Goal: Contribute content: Add original content to the website for others to see

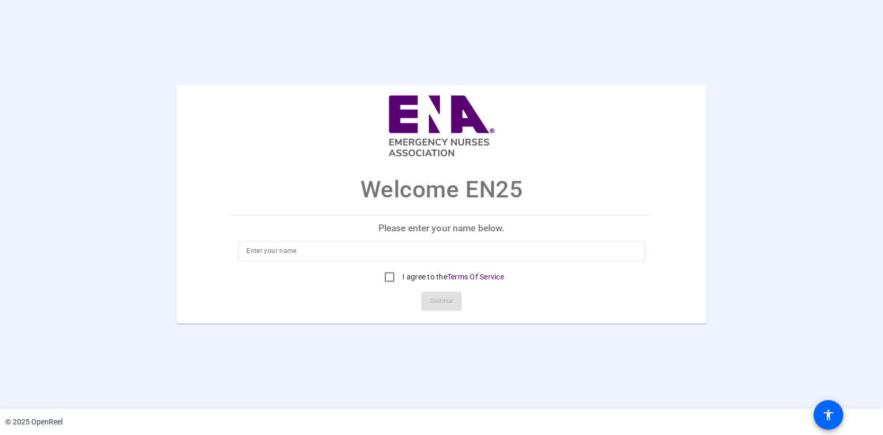
click at [345, 245] on input at bounding box center [441, 251] width 390 height 13
type input "Gregory Pittman"
click at [555, 306] on mat-card-actions "Continue" at bounding box center [441, 302] width 432 height 28
click at [387, 279] on input "I agree to the Terms Of Service" at bounding box center [389, 277] width 21 height 21
checkbox input "true"
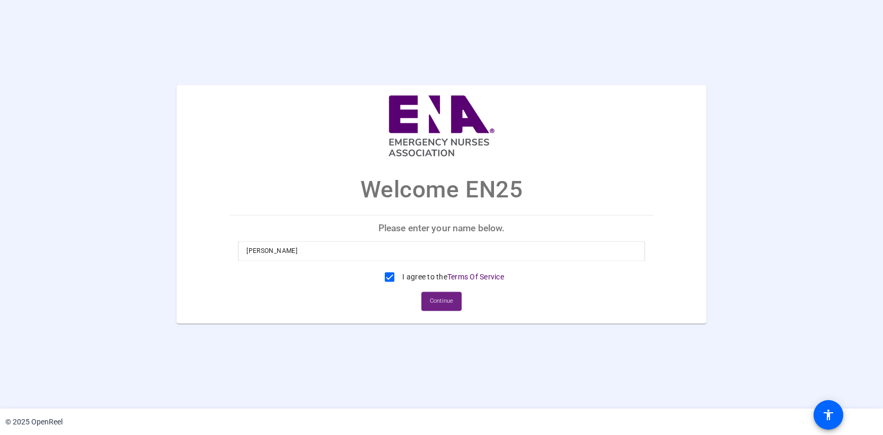
click at [429, 296] on span at bounding box center [441, 301] width 40 height 25
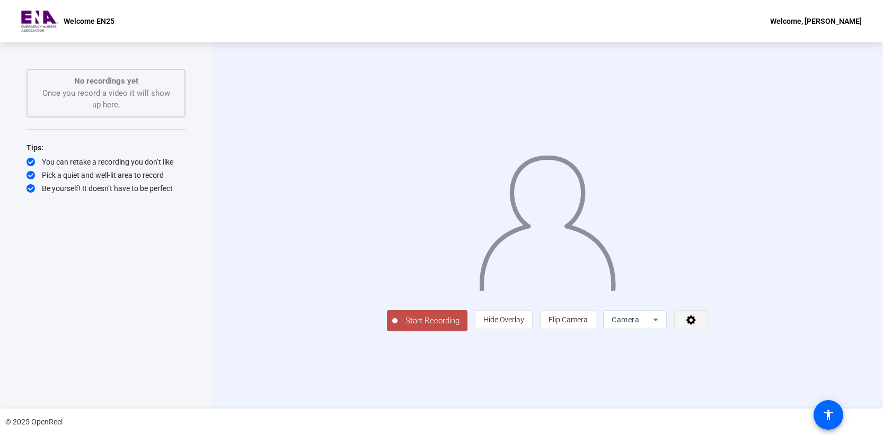
click at [707, 333] on span at bounding box center [690, 319] width 33 height 25
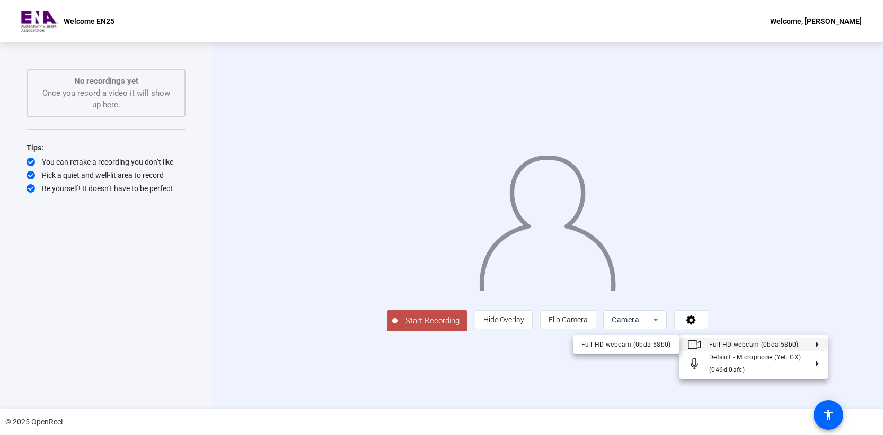
click at [856, 255] on div at bounding box center [441, 217] width 883 height 435
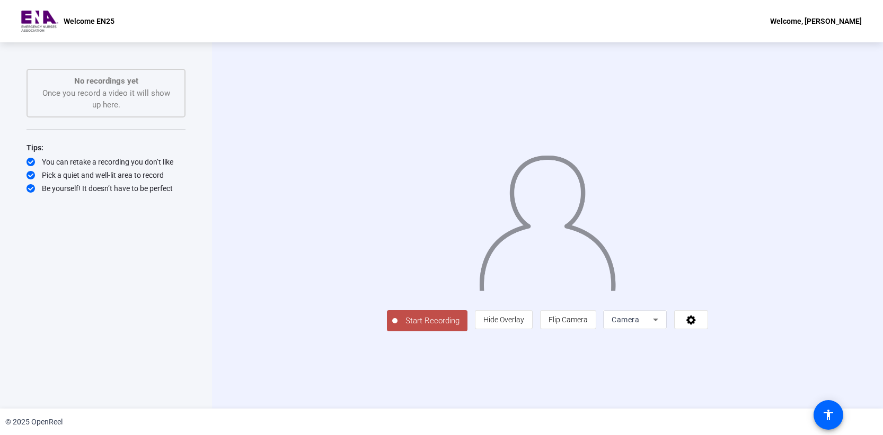
click at [662, 326] on icon at bounding box center [655, 320] width 13 height 13
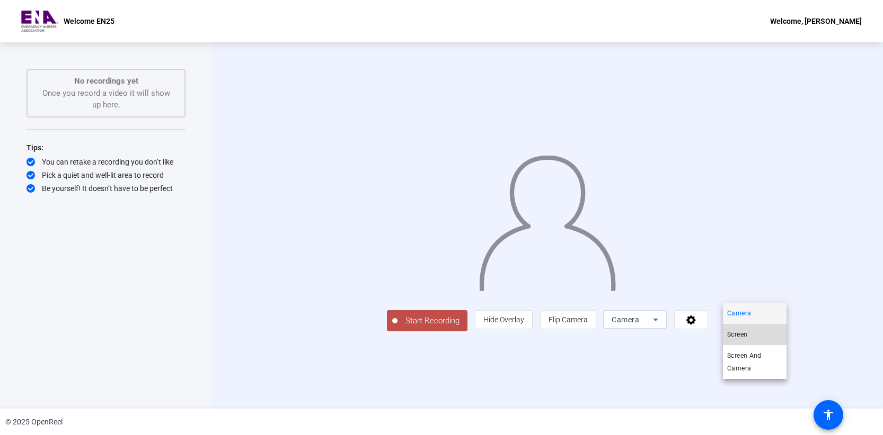
click at [764, 339] on mat-option "Screen" at bounding box center [755, 334] width 64 height 21
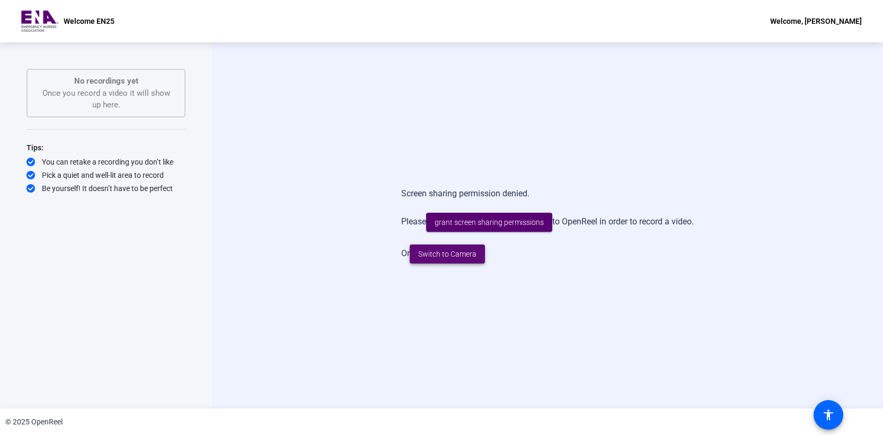
click at [472, 253] on span "Switch to Camera" at bounding box center [447, 254] width 58 height 11
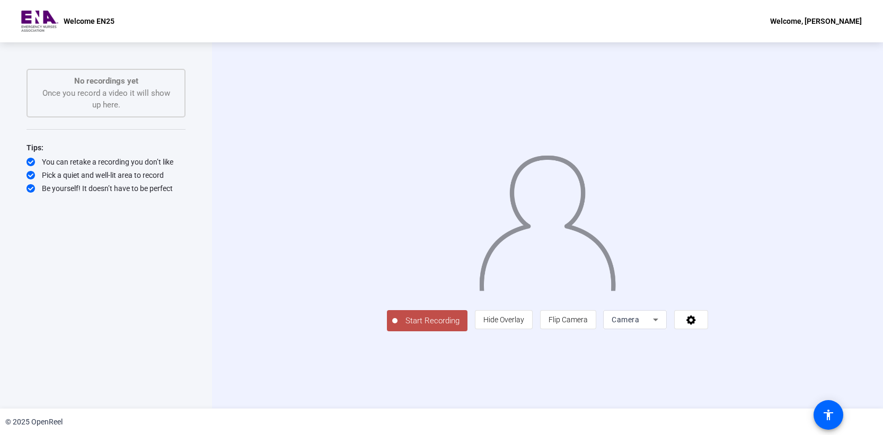
click at [397, 327] on span "Start Recording" at bounding box center [432, 321] width 70 height 12
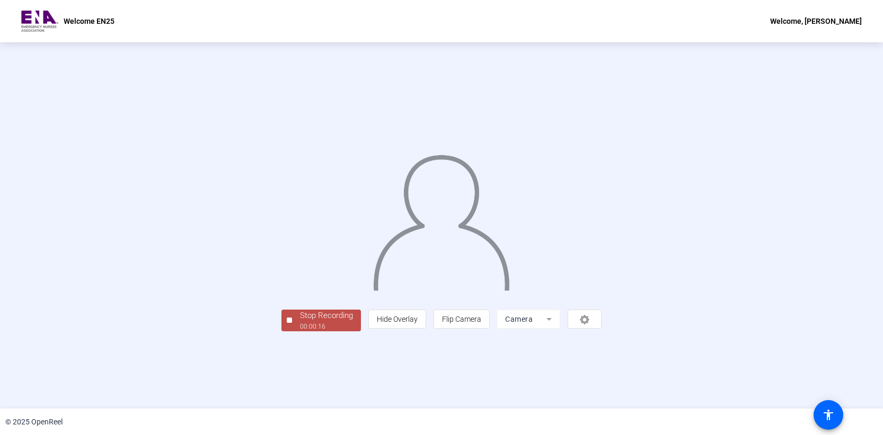
click at [300, 332] on div "00:00:16" at bounding box center [326, 327] width 53 height 10
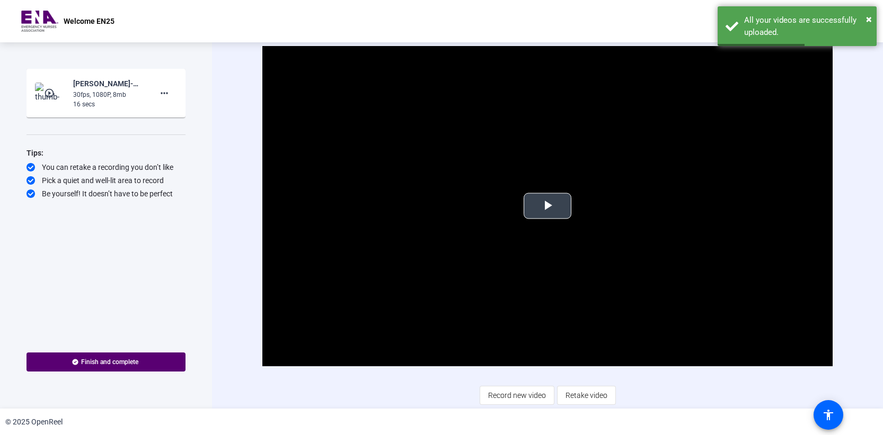
click at [547, 206] on span "Video Player" at bounding box center [547, 206] width 0 height 0
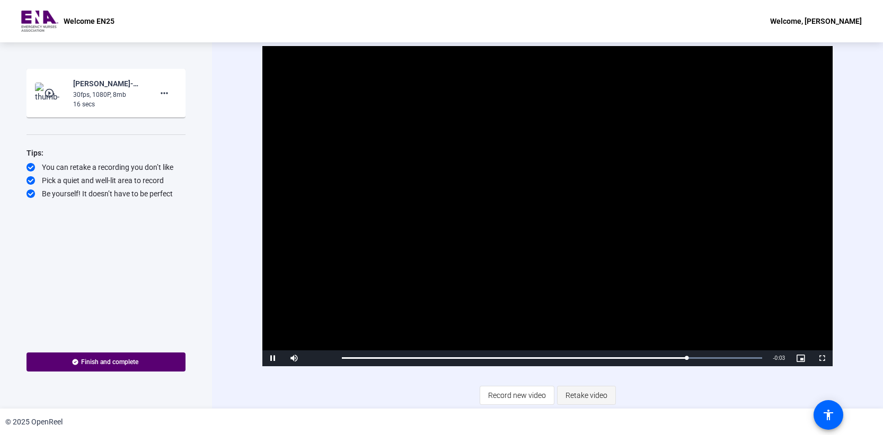
click at [585, 391] on span "Retake video" at bounding box center [586, 396] width 42 height 20
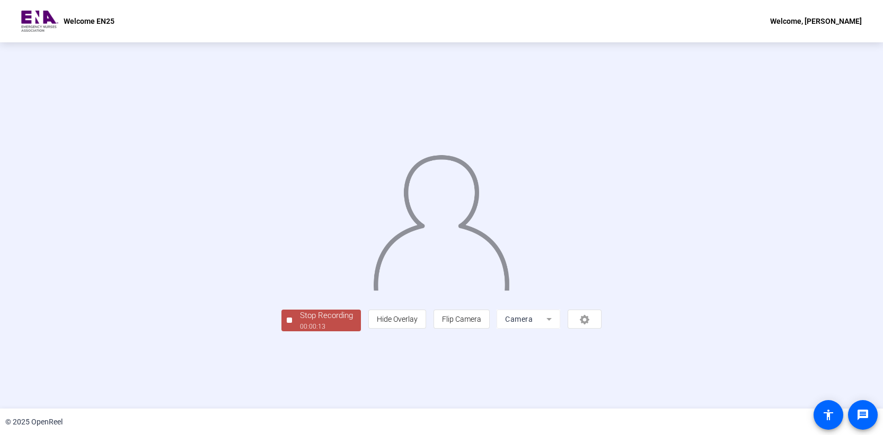
click at [300, 332] on div "00:00:13" at bounding box center [326, 327] width 53 height 10
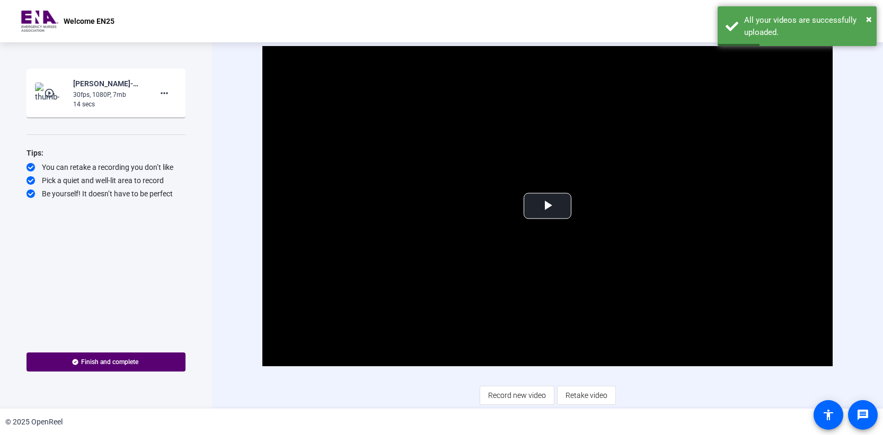
click at [577, 395] on span "Retake video" at bounding box center [586, 396] width 42 height 20
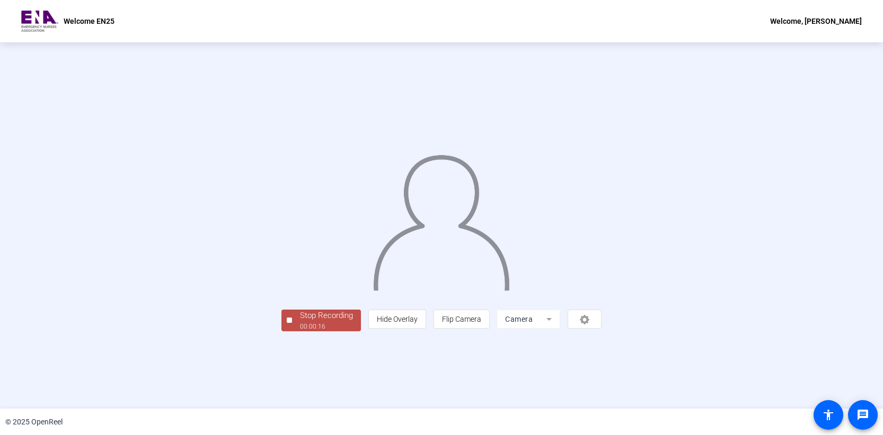
click at [300, 322] on div "Stop Recording" at bounding box center [326, 316] width 53 height 12
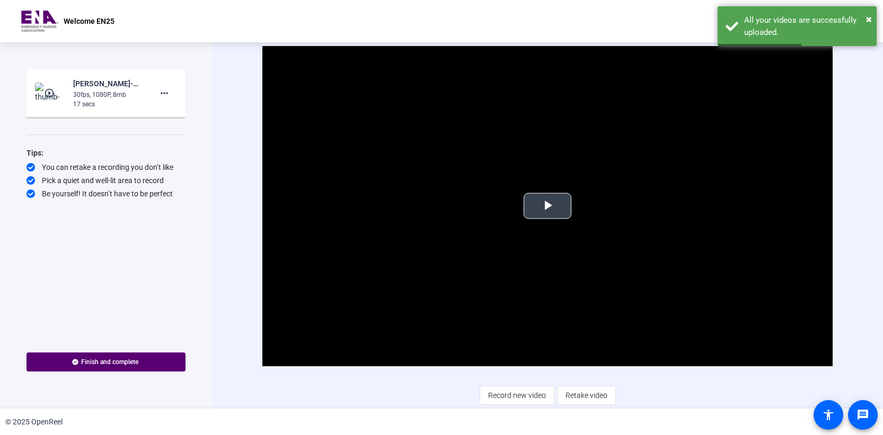
click at [547, 206] on span "Video Player" at bounding box center [547, 206] width 0 height 0
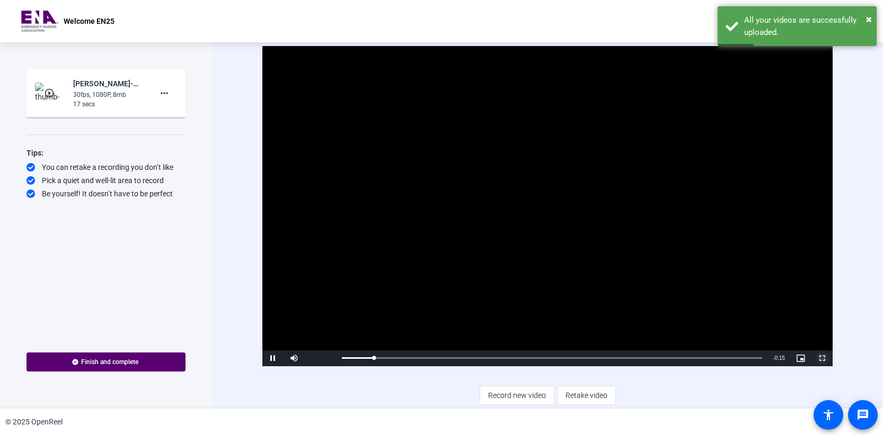
click at [824, 359] on span "Video Player" at bounding box center [821, 359] width 21 height 0
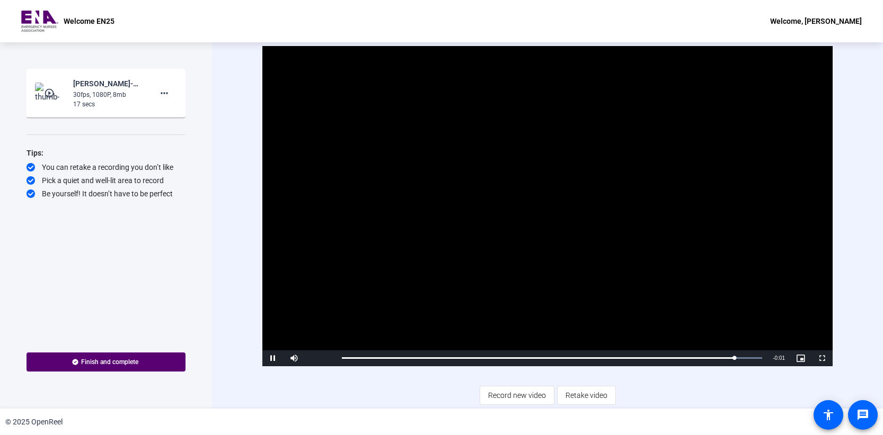
click at [574, 391] on span "Retake video" at bounding box center [586, 396] width 42 height 20
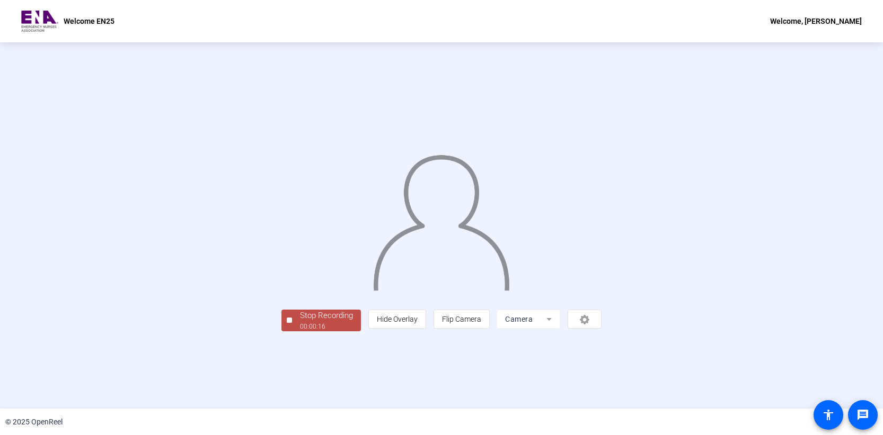
click at [300, 322] on div "Stop Recording" at bounding box center [326, 316] width 53 height 12
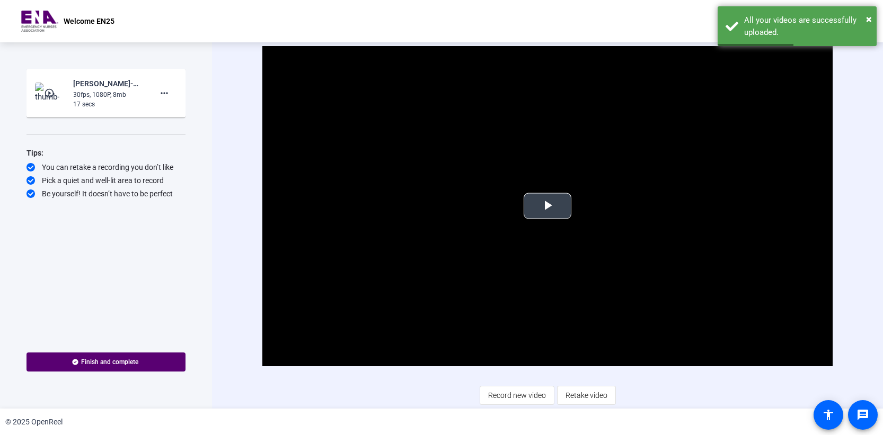
click at [547, 206] on span "Video Player" at bounding box center [547, 206] width 0 height 0
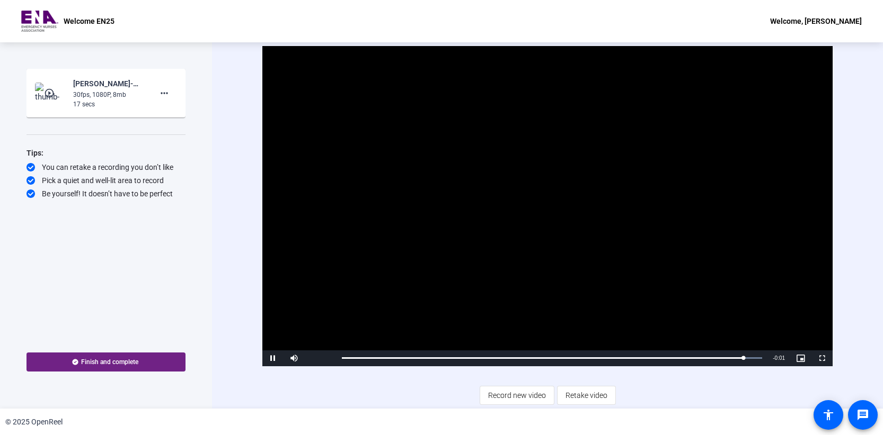
click at [128, 366] on span "Finish and complete" at bounding box center [109, 362] width 57 height 8
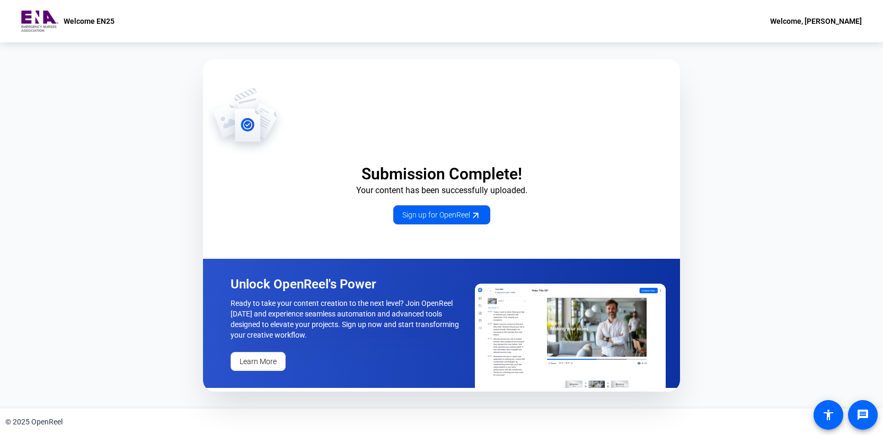
click at [421, 216] on span "Sign up for OpenReel" at bounding box center [441, 215] width 79 height 11
click at [36, 25] on img at bounding box center [39, 21] width 37 height 21
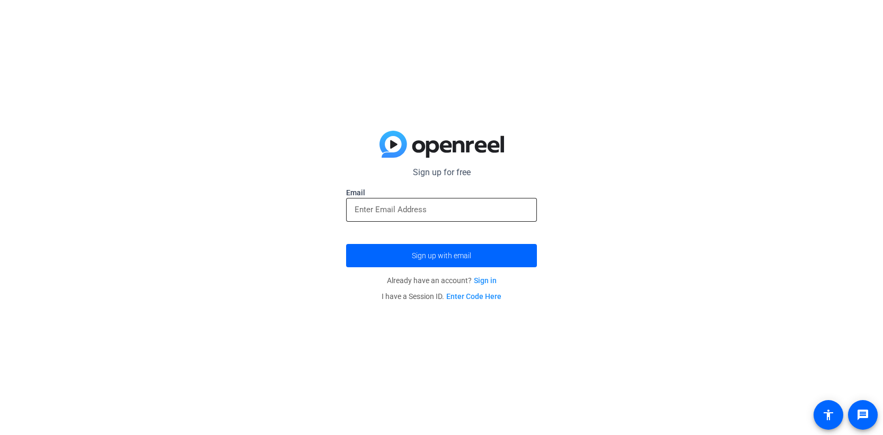
click at [470, 204] on input "email" at bounding box center [441, 209] width 174 height 13
type input "Gregory.Pittman2@hcahealthcare.com"
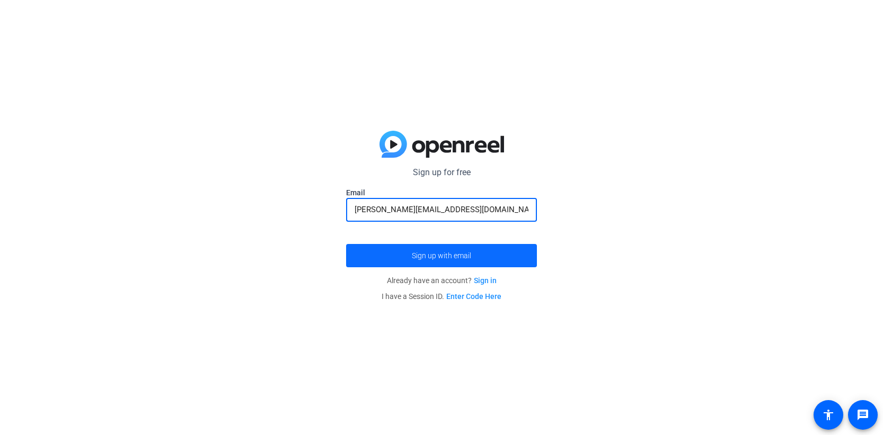
click at [450, 256] on span "Sign up with email" at bounding box center [441, 256] width 59 height 0
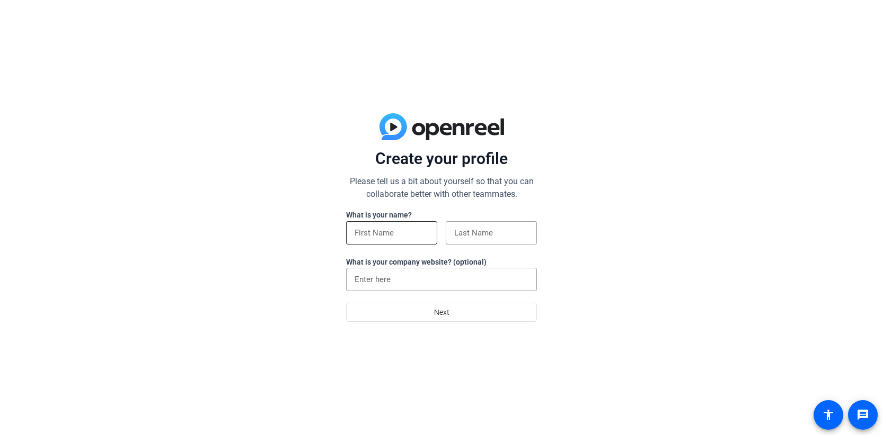
click at [405, 240] on div at bounding box center [391, 232] width 74 height 23
type input "[PERSON_NAME]"
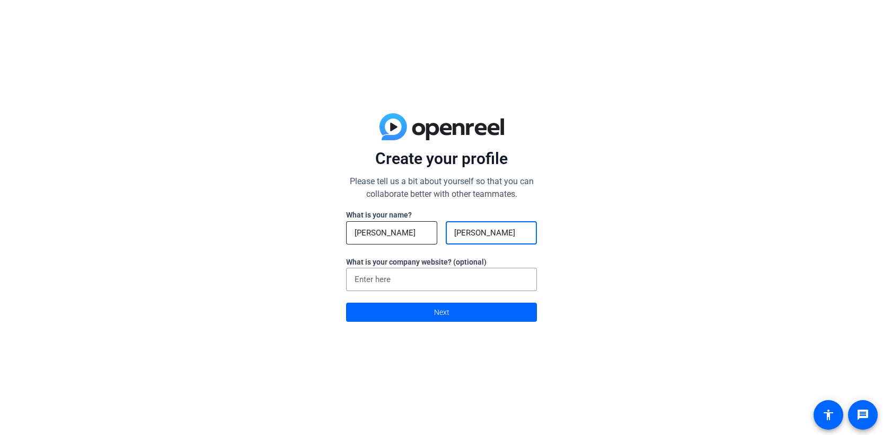
type input "[PERSON_NAME]"
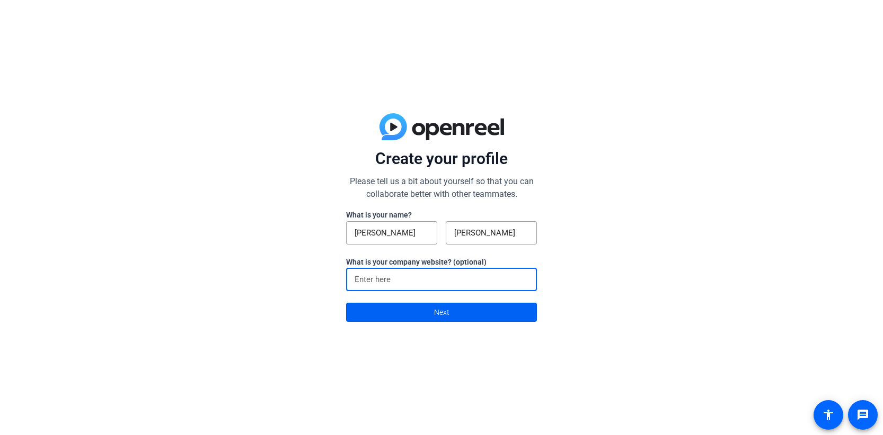
click at [468, 316] on span at bounding box center [441, 312] width 190 height 25
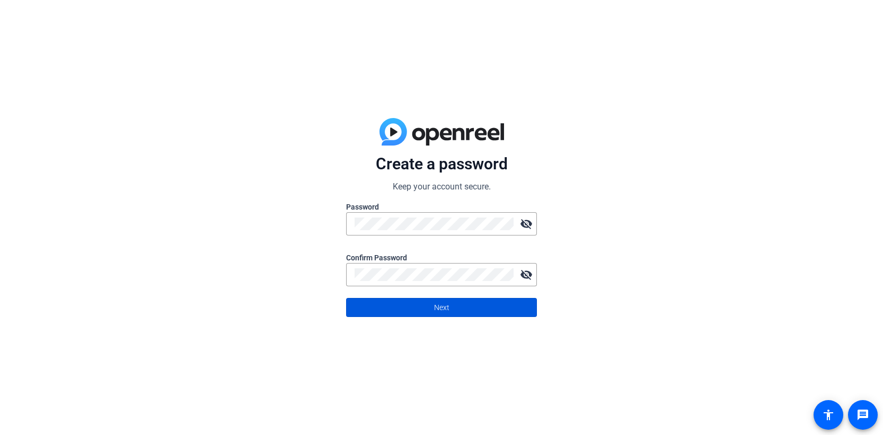
click at [441, 305] on span "Next" at bounding box center [441, 308] width 15 height 20
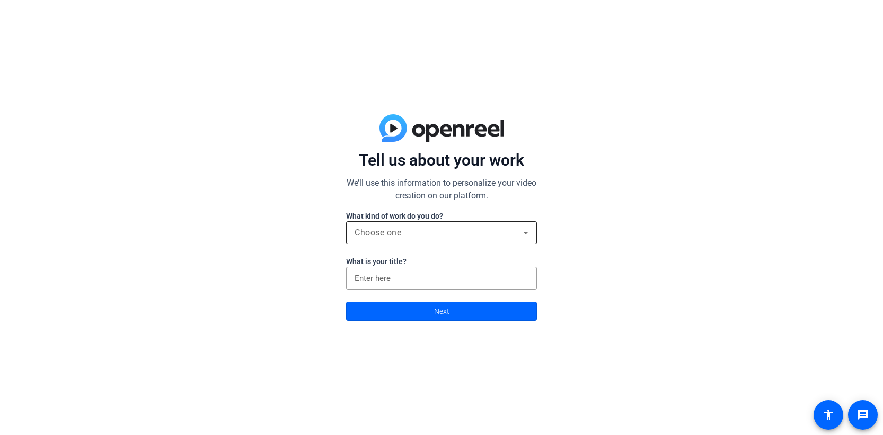
click at [458, 234] on div "Choose one" at bounding box center [438, 233] width 168 height 13
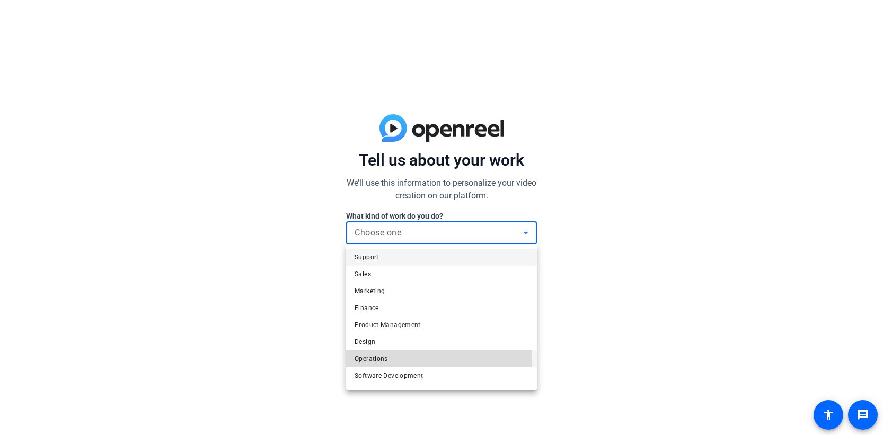
click at [425, 358] on mat-option "Operations" at bounding box center [441, 359] width 191 height 17
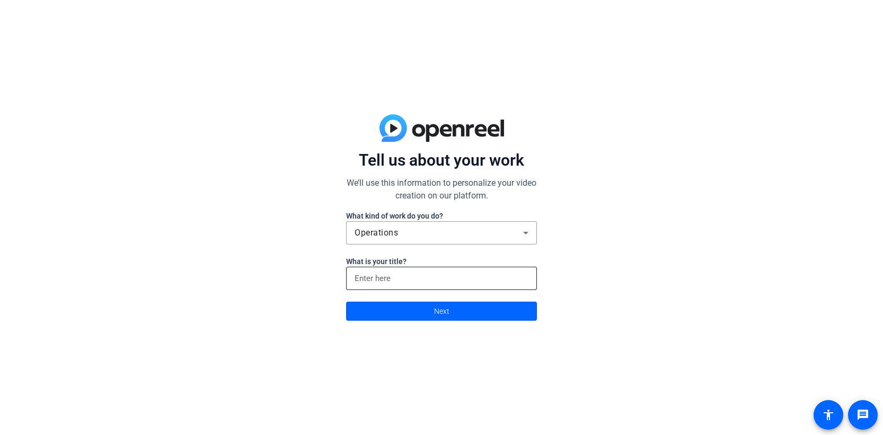
click at [424, 286] on div at bounding box center [441, 278] width 174 height 23
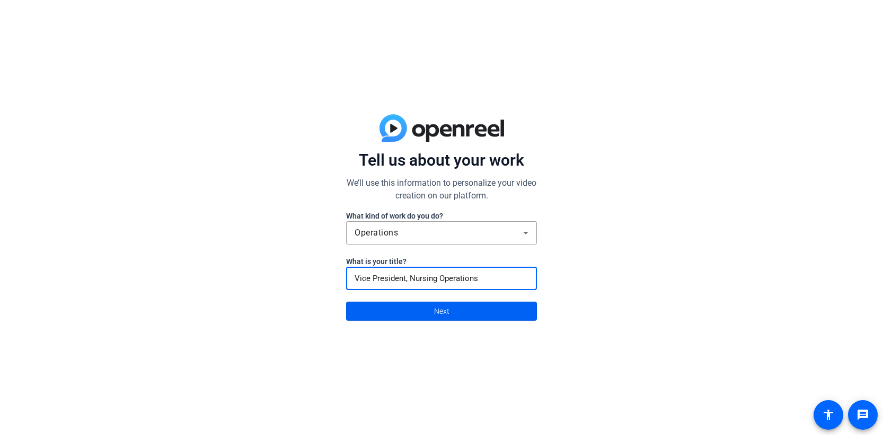
type input "Vice President, Nursing Operations"
click at [434, 307] on span "Next" at bounding box center [441, 311] width 15 height 20
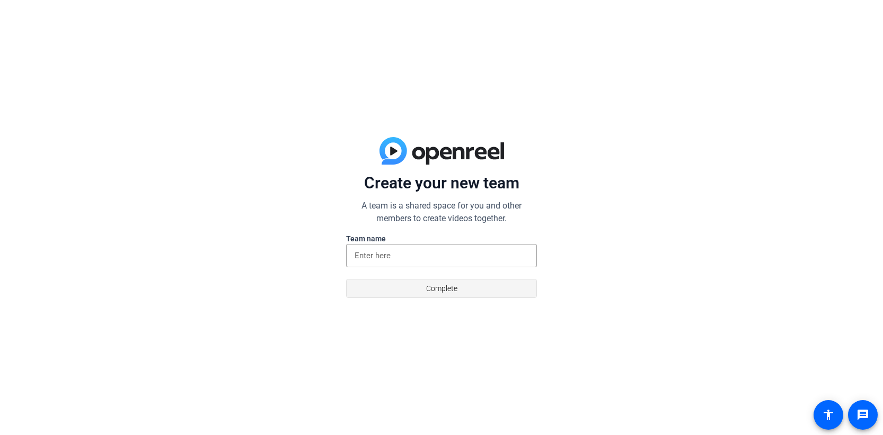
click at [426, 290] on span "Complete" at bounding box center [441, 289] width 31 height 20
click at [415, 248] on div at bounding box center [441, 255] width 174 height 23
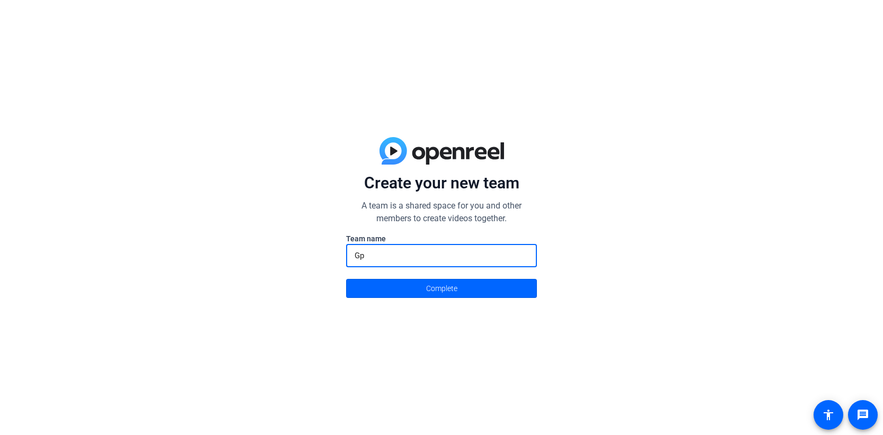
type input "G"
type input "GPittman"
click at [447, 290] on span "Complete" at bounding box center [441, 289] width 31 height 20
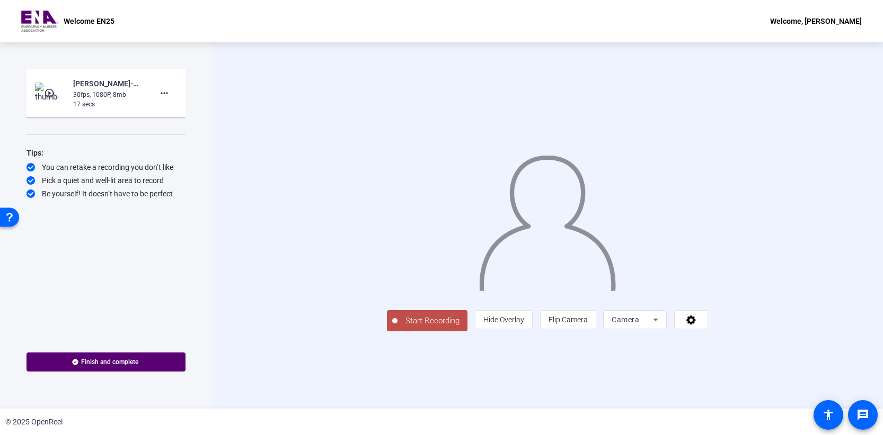
click at [397, 327] on span "Start Recording" at bounding box center [432, 321] width 70 height 12
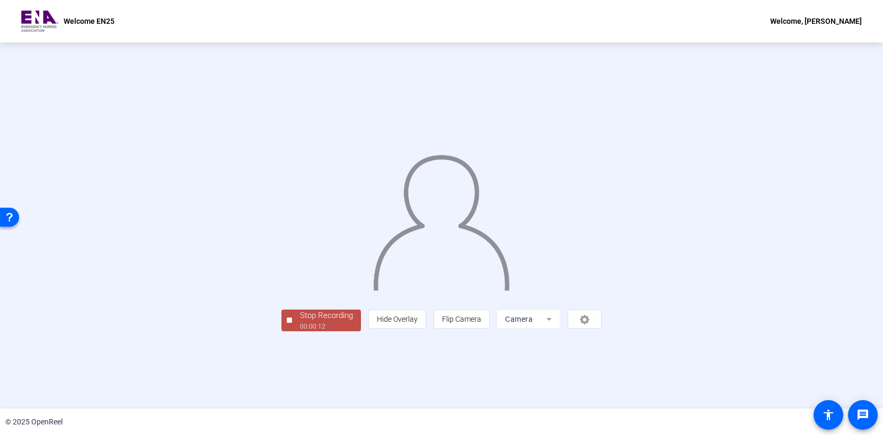
click at [300, 322] on div "Stop Recording" at bounding box center [326, 316] width 53 height 12
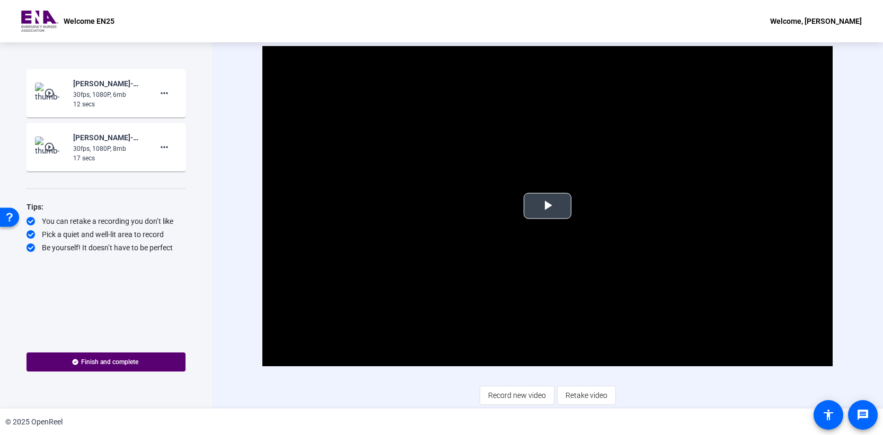
click at [547, 206] on span "Video Player" at bounding box center [547, 206] width 0 height 0
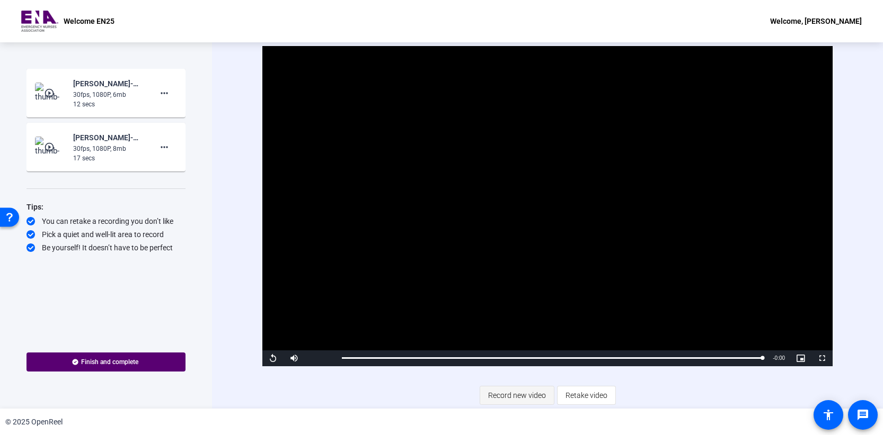
click at [497, 400] on span "Record new video" at bounding box center [517, 396] width 58 height 20
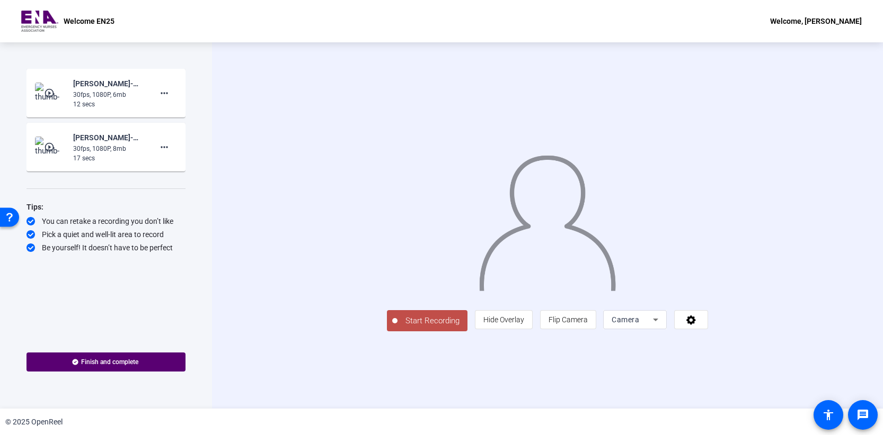
click at [387, 332] on button "Start Recording" at bounding box center [427, 320] width 81 height 21
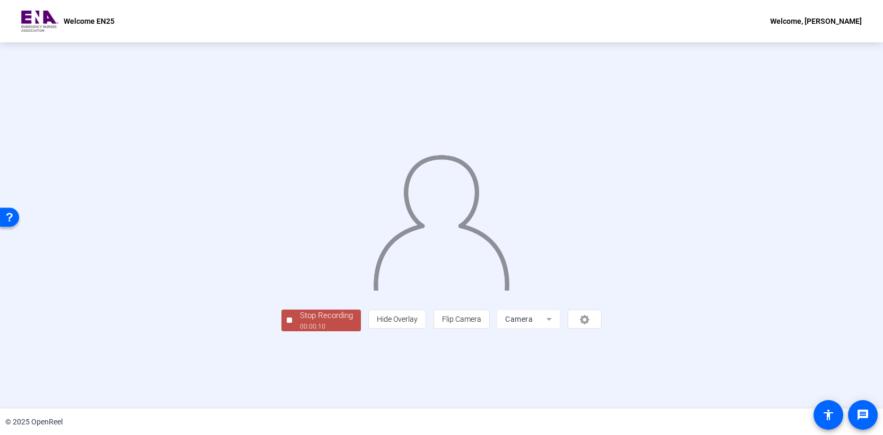
click at [300, 322] on div "Stop Recording" at bounding box center [326, 316] width 53 height 12
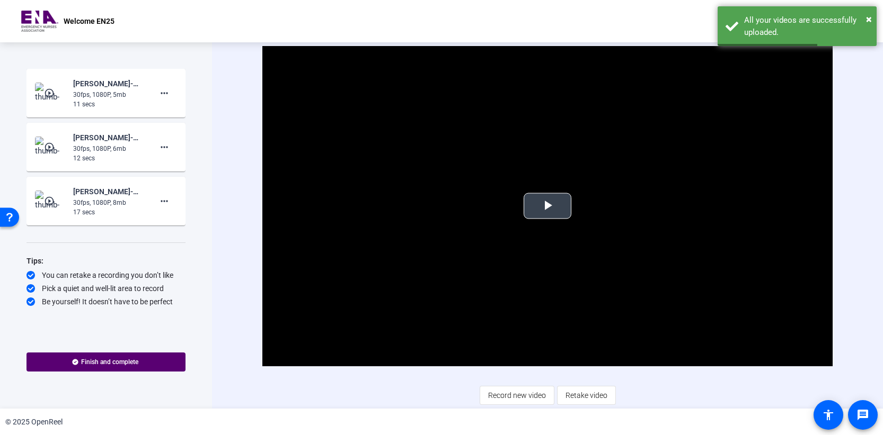
click at [547, 206] on span "Video Player" at bounding box center [547, 206] width 0 height 0
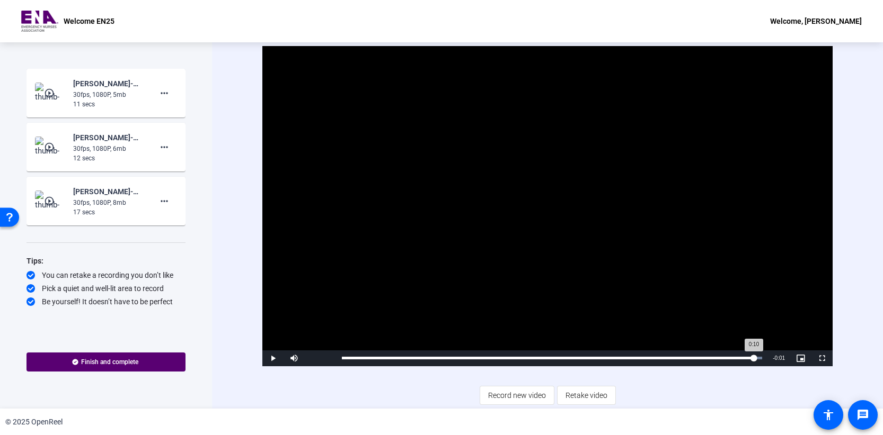
click at [753, 360] on div "Loaded : 100.00% 0:10 0:10" at bounding box center [551, 359] width 431 height 16
click at [744, 359] on div "Loaded : 100.00% 0:10 0:10" at bounding box center [552, 358] width 420 height 3
click at [711, 360] on div "Loaded : 100.00% 0:09 0:10" at bounding box center [551, 359] width 431 height 16
click at [270, 359] on span "Video Player" at bounding box center [272, 359] width 21 height 0
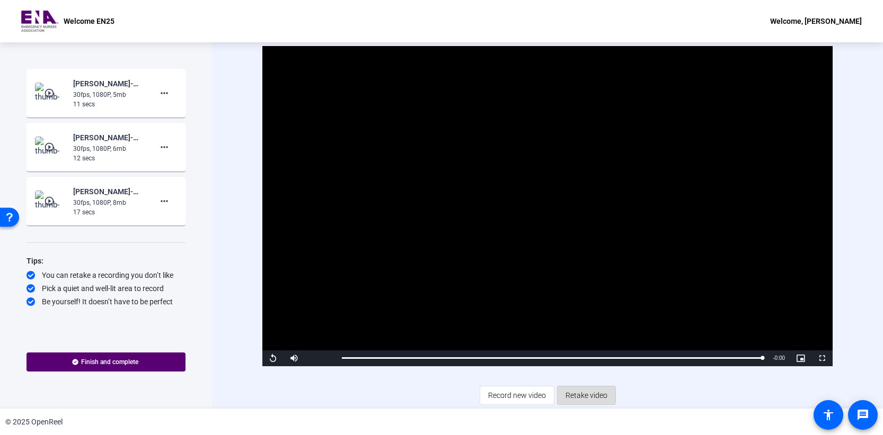
click at [583, 394] on span "Retake video" at bounding box center [586, 396] width 42 height 20
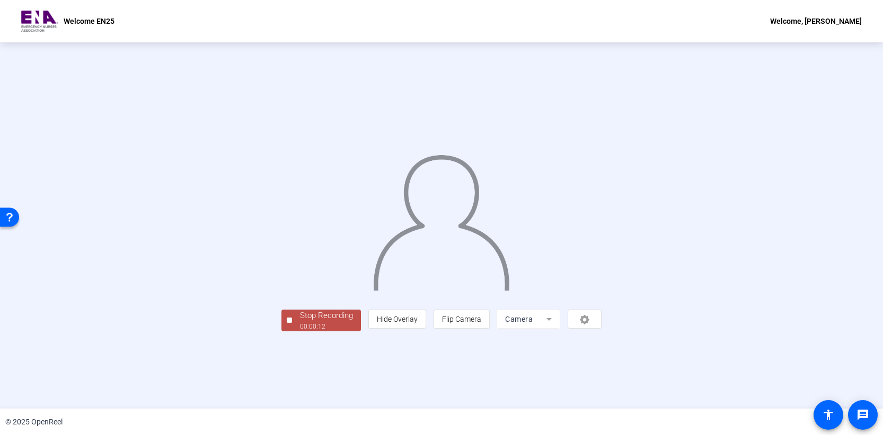
click at [300, 332] on div "00:00:12" at bounding box center [326, 327] width 53 height 10
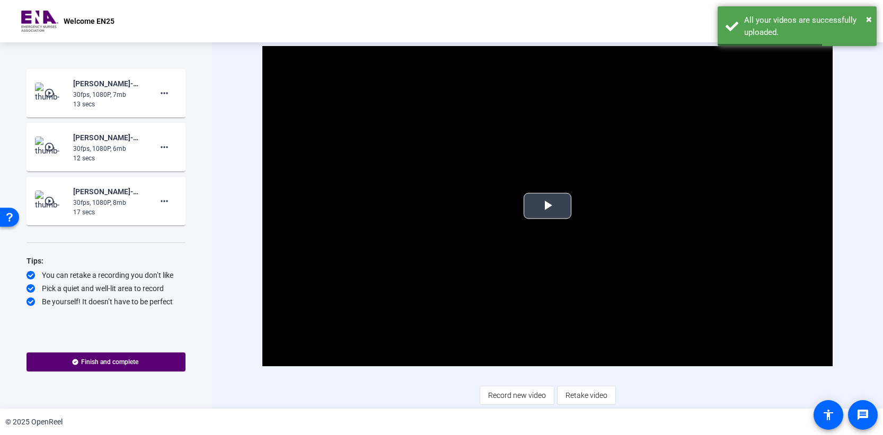
click at [547, 206] on span "Video Player" at bounding box center [547, 206] width 0 height 0
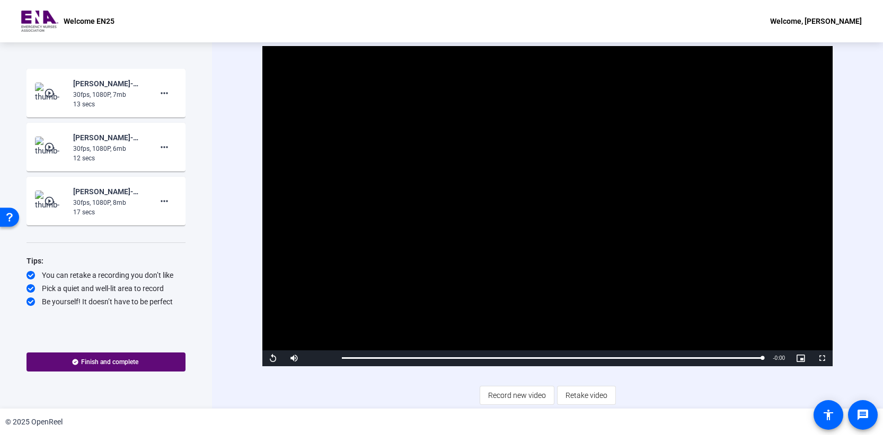
click at [136, 365] on span "Finish and complete" at bounding box center [109, 362] width 57 height 8
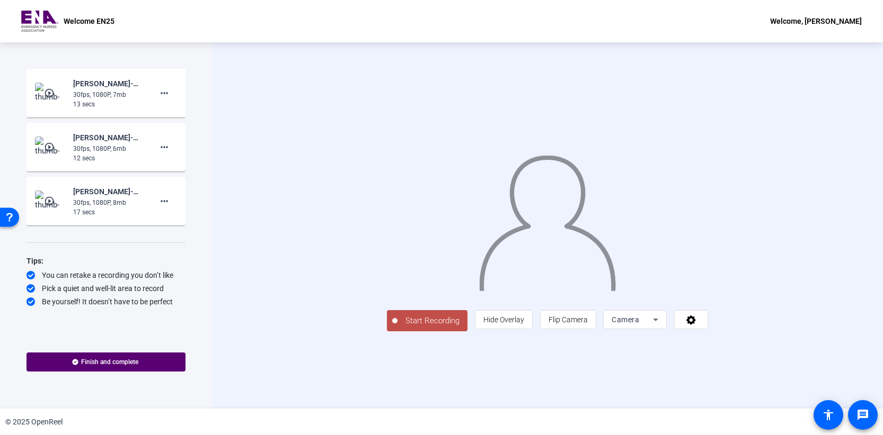
click at [103, 203] on div "30fps, 1080P, 8mb" at bounding box center [108, 203] width 71 height 10
click at [107, 207] on div "30fps, 1080P, 8mb" at bounding box center [108, 203] width 71 height 10
click at [64, 201] on img at bounding box center [50, 201] width 31 height 21
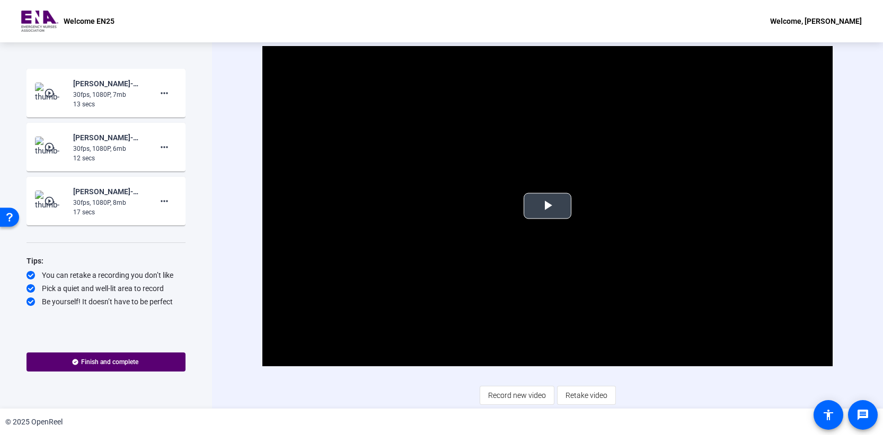
click at [547, 206] on span "Video Player" at bounding box center [547, 206] width 0 height 0
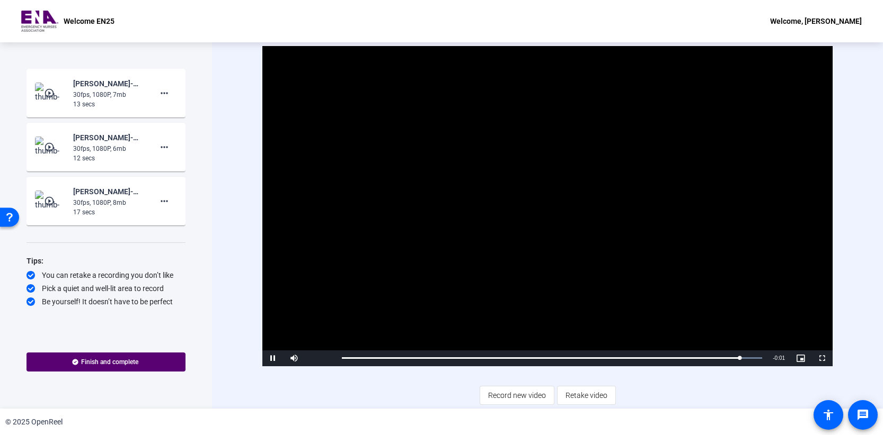
click at [49, 153] on img at bounding box center [50, 147] width 31 height 21
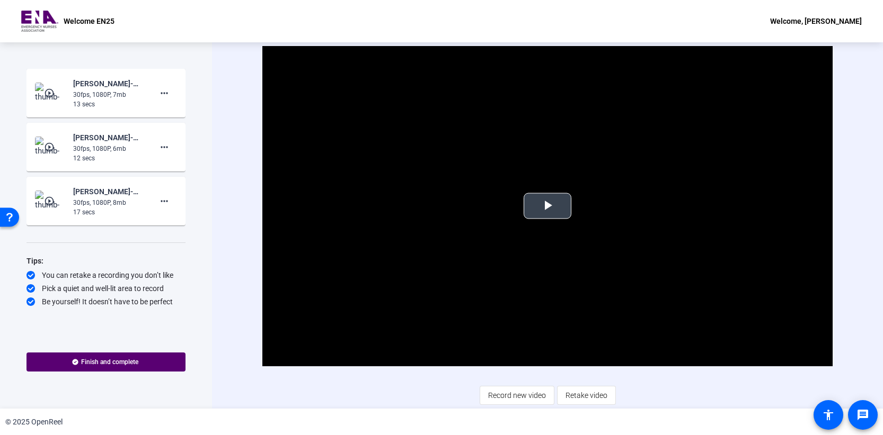
click at [547, 206] on span "Video Player" at bounding box center [547, 206] width 0 height 0
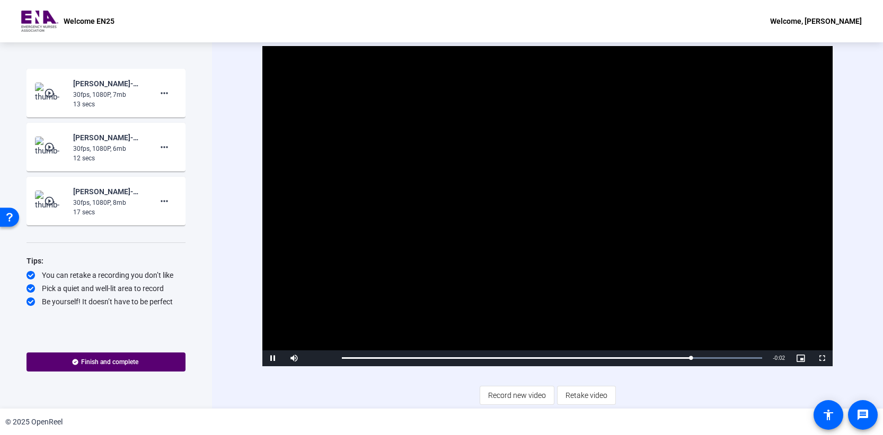
click at [51, 91] on mat-icon "play_circle_outline" at bounding box center [50, 93] width 13 height 11
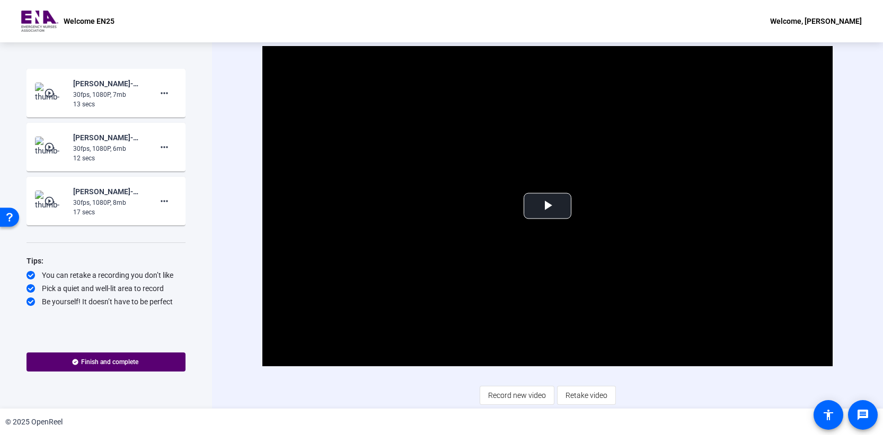
click at [51, 91] on mat-icon "play_circle_outline" at bounding box center [50, 93] width 13 height 11
click at [547, 206] on span "Video Player" at bounding box center [547, 206] width 0 height 0
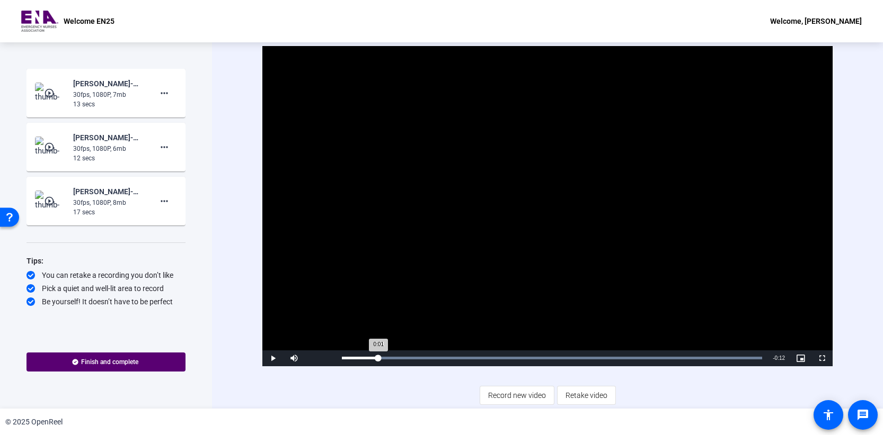
click at [378, 354] on div "Loaded : 100.00% 0:01 0:01" at bounding box center [551, 359] width 431 height 16
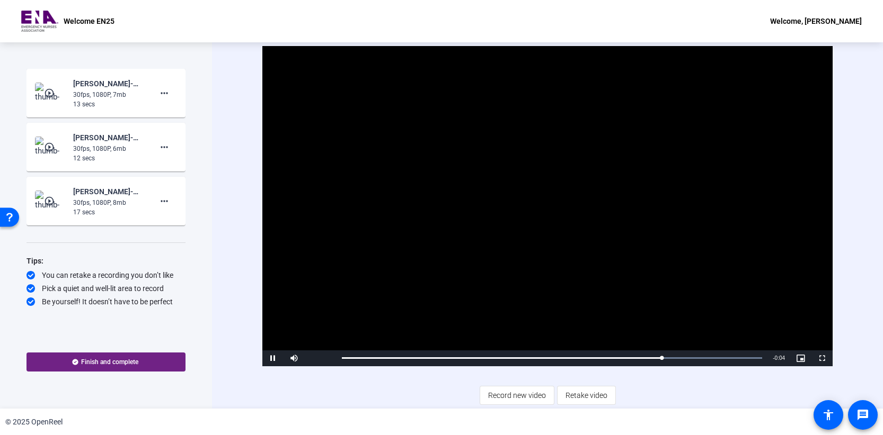
click at [140, 363] on span at bounding box center [105, 362] width 159 height 25
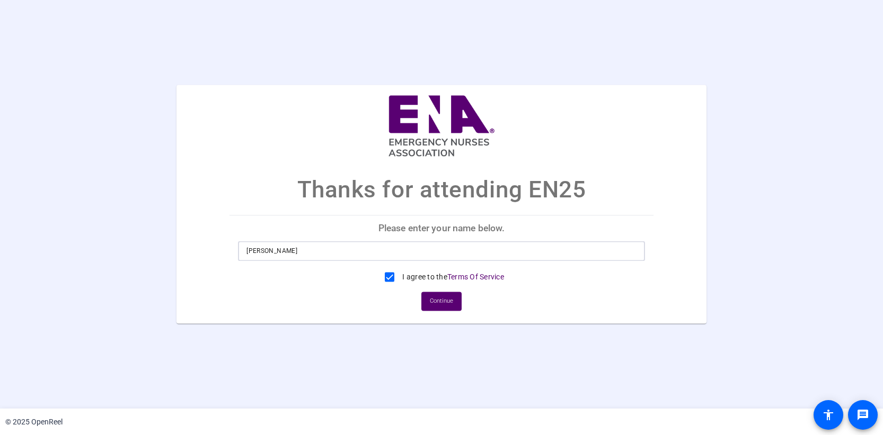
click at [479, 251] on input "[PERSON_NAME]" at bounding box center [441, 251] width 390 height 13
click at [551, 273] on div "I agree to the Terms Of Service" at bounding box center [441, 277] width 407 height 21
click at [441, 298] on span "Continue" at bounding box center [441, 302] width 23 height 16
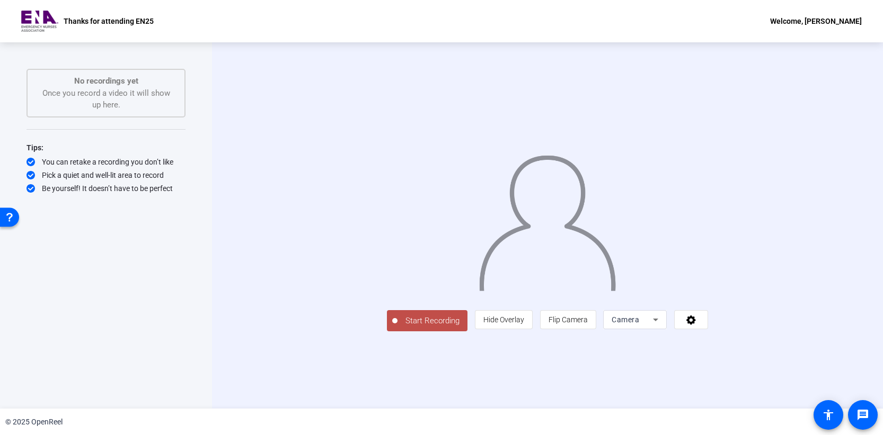
click at [397, 327] on span "Start Recording" at bounding box center [432, 321] width 70 height 12
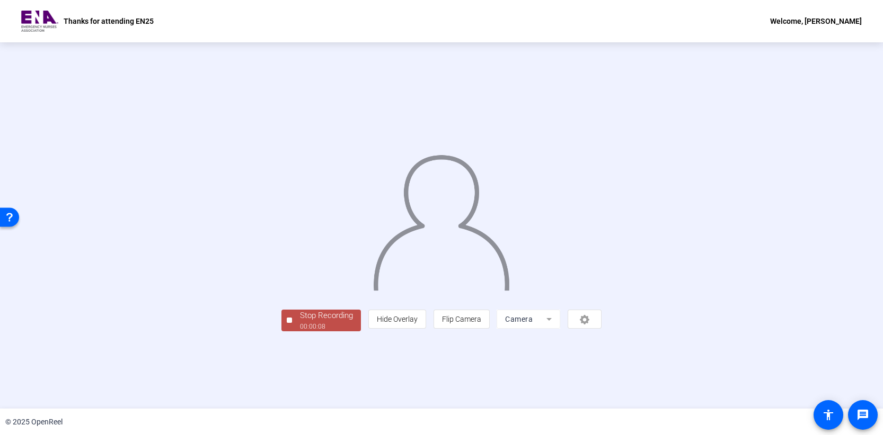
click at [300, 332] on div "00:00:08" at bounding box center [326, 327] width 53 height 10
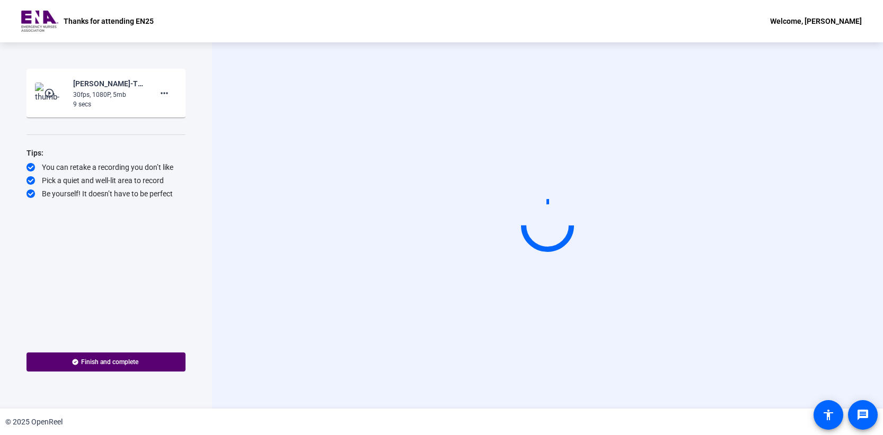
click at [84, 95] on div "30fps, 1080P, 5mb" at bounding box center [108, 95] width 71 height 10
click at [50, 91] on mat-icon "play_circle_outline" at bounding box center [50, 93] width 13 height 11
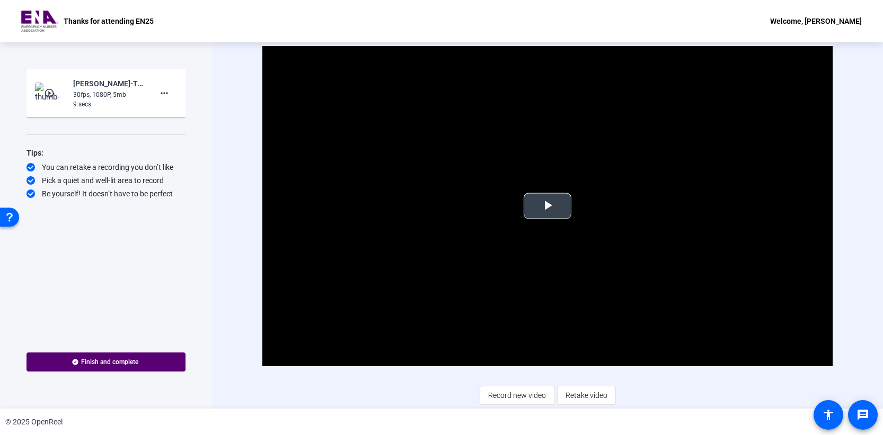
click at [547, 206] on span "Video Player" at bounding box center [547, 206] width 0 height 0
click at [520, 397] on span "Record new video" at bounding box center [517, 396] width 58 height 20
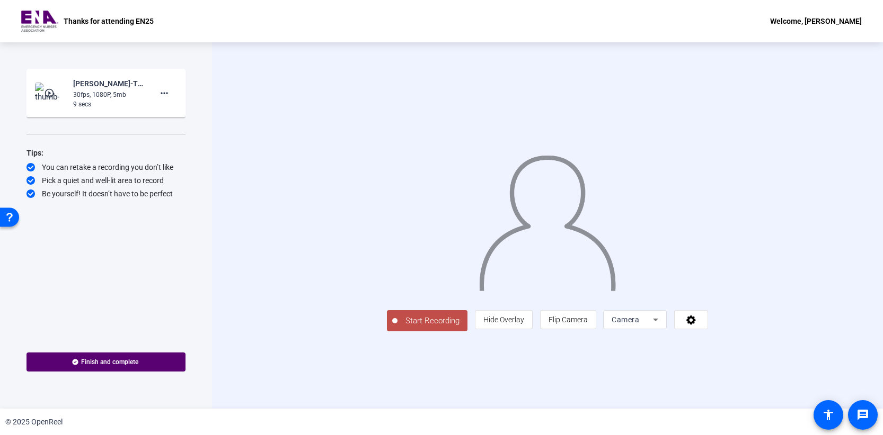
click at [397, 327] on span "Start Recording" at bounding box center [432, 321] width 70 height 12
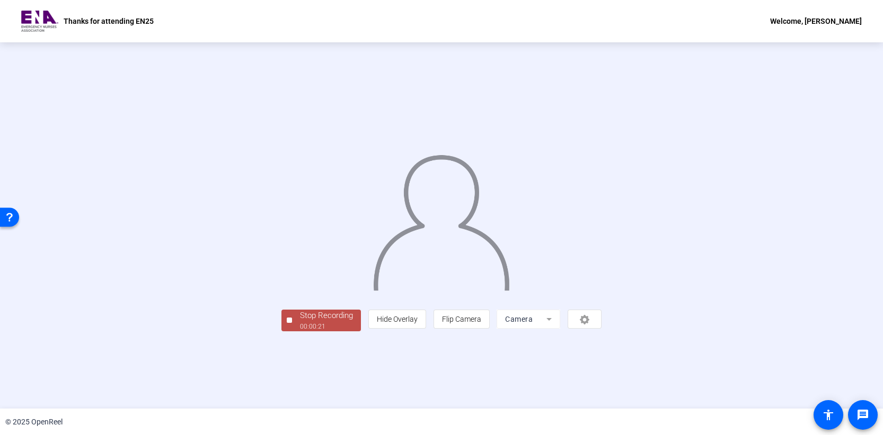
click at [300, 332] on div "00:00:21" at bounding box center [326, 327] width 53 height 10
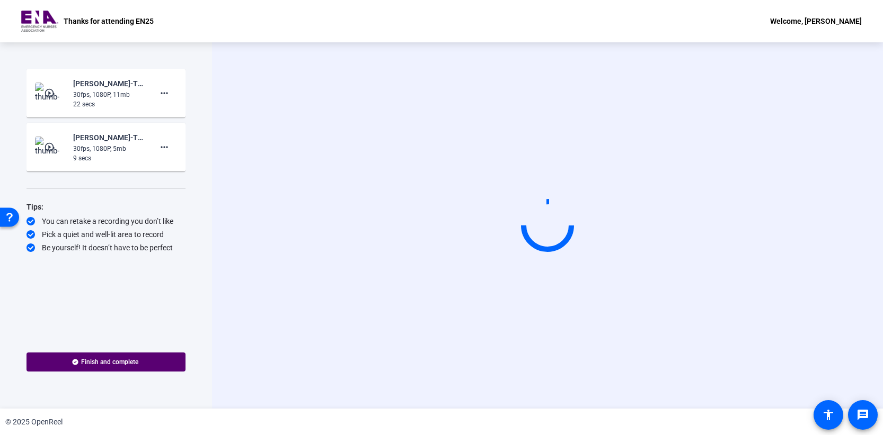
click at [50, 93] on mat-icon "play_circle_outline" at bounding box center [50, 93] width 13 height 11
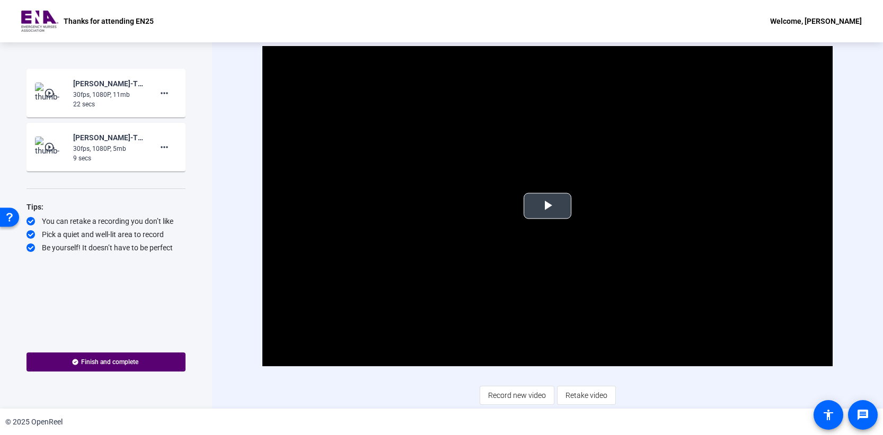
click at [547, 206] on span "Video Player" at bounding box center [547, 206] width 0 height 0
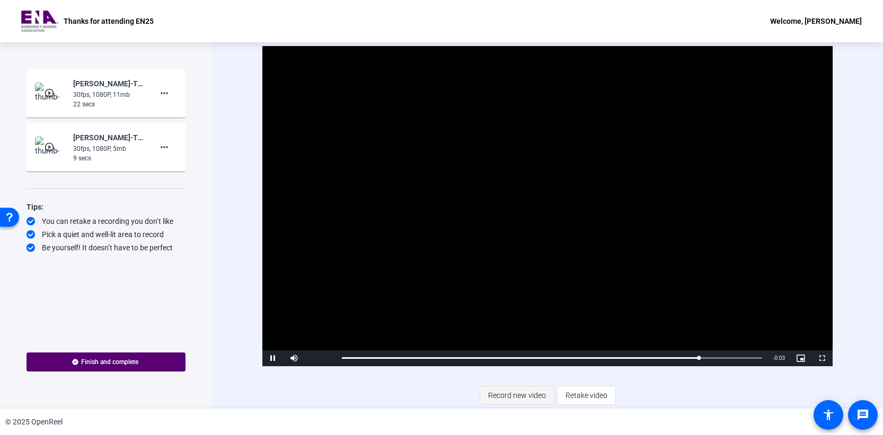
click at [511, 393] on span "Record new video" at bounding box center [517, 396] width 58 height 20
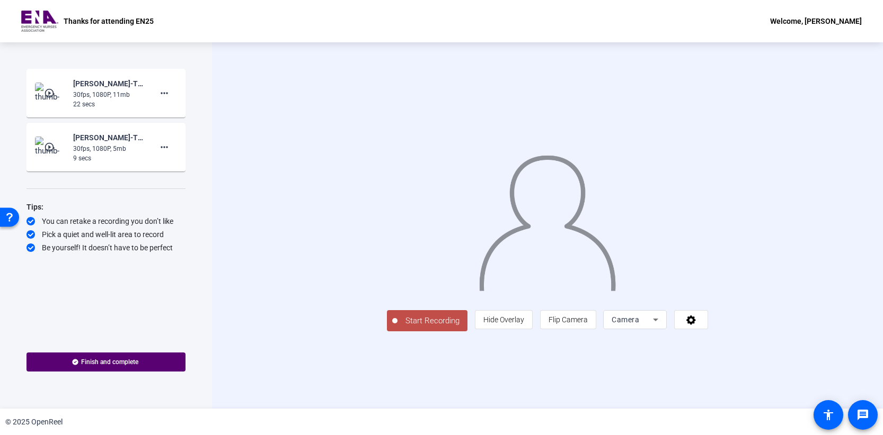
click at [397, 327] on span "Start Recording" at bounding box center [432, 321] width 70 height 12
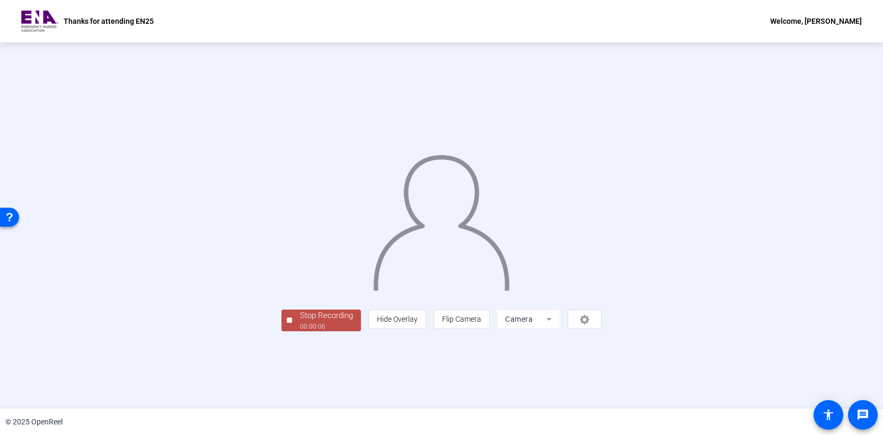
click at [300, 332] on div "00:00:06" at bounding box center [326, 327] width 53 height 10
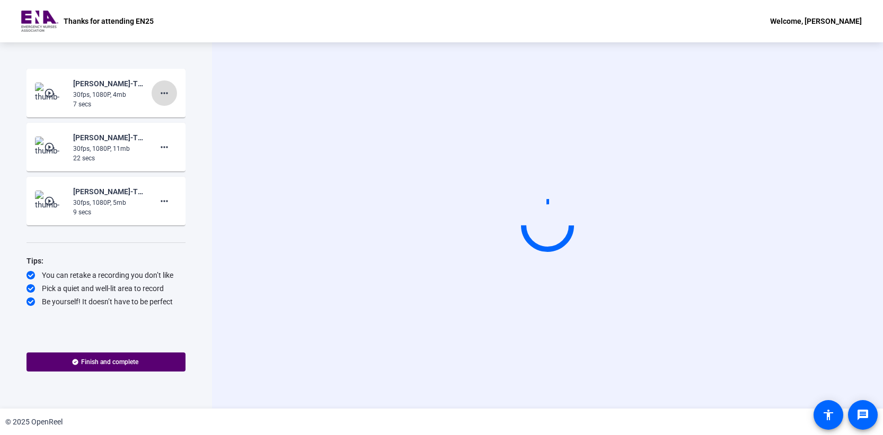
click at [165, 94] on mat-icon "more_horiz" at bounding box center [164, 93] width 13 height 13
click at [174, 126] on span "Retake" at bounding box center [181, 128] width 42 height 13
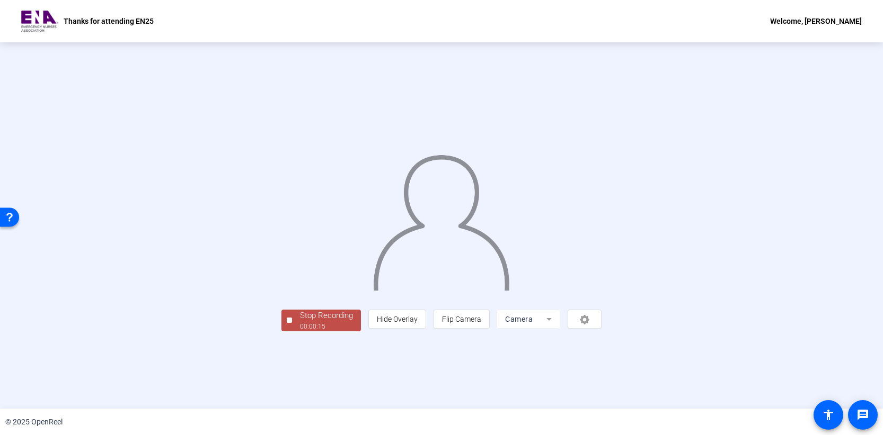
click at [300, 322] on div "Stop Recording" at bounding box center [326, 316] width 53 height 12
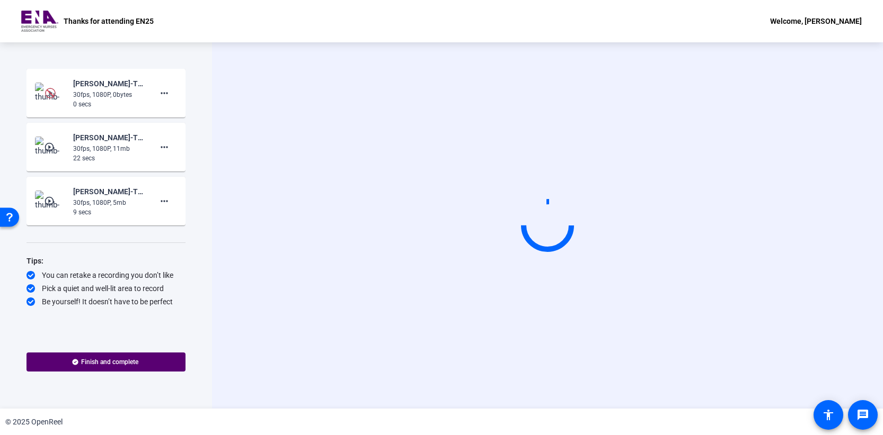
click at [47, 95] on img at bounding box center [50, 93] width 11 height 11
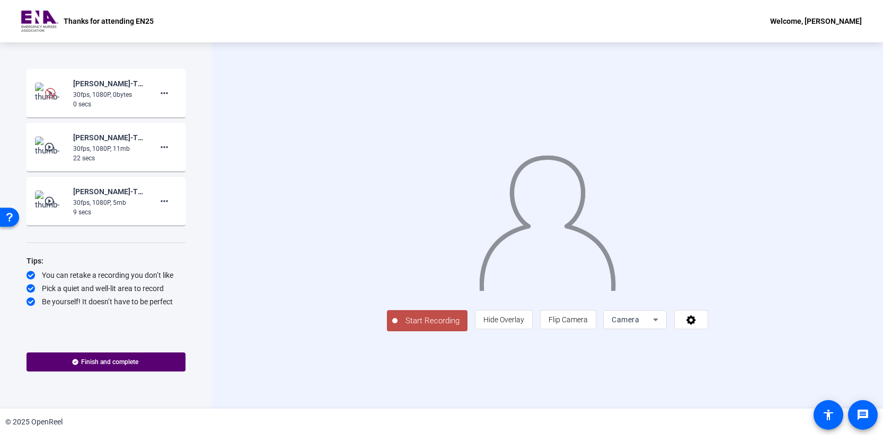
click at [51, 95] on img at bounding box center [50, 93] width 11 height 11
click at [49, 95] on img at bounding box center [50, 93] width 11 height 11
click at [165, 94] on mat-icon "more_horiz" at bounding box center [164, 93] width 13 height 13
click at [0, 0] on span "Retake" at bounding box center [0, 0] width 0 height 0
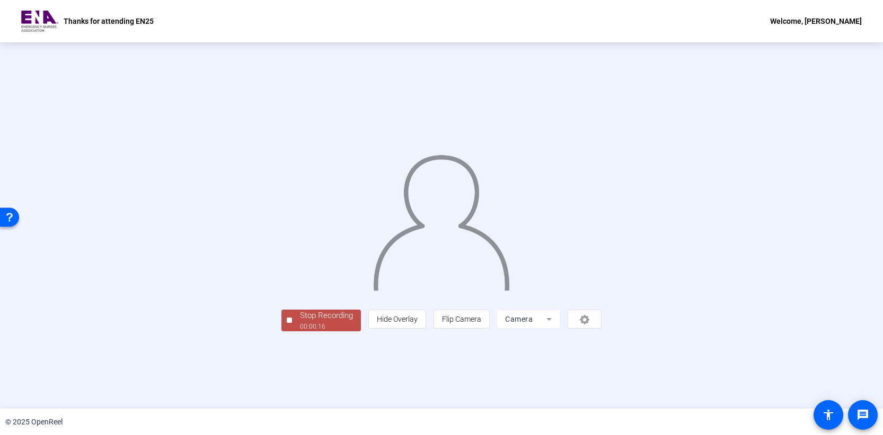
click at [300, 332] on div "00:00:16" at bounding box center [326, 327] width 53 height 10
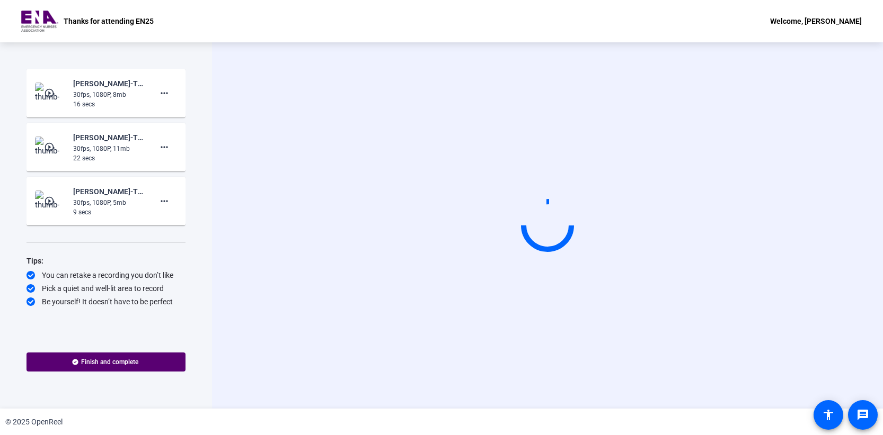
click at [52, 93] on mat-icon "play_circle_outline" at bounding box center [50, 93] width 13 height 11
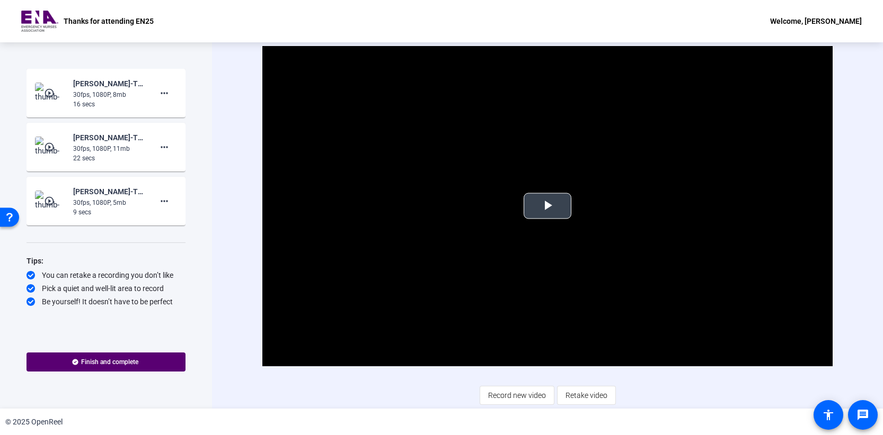
click at [547, 206] on span "Video Player" at bounding box center [547, 206] width 0 height 0
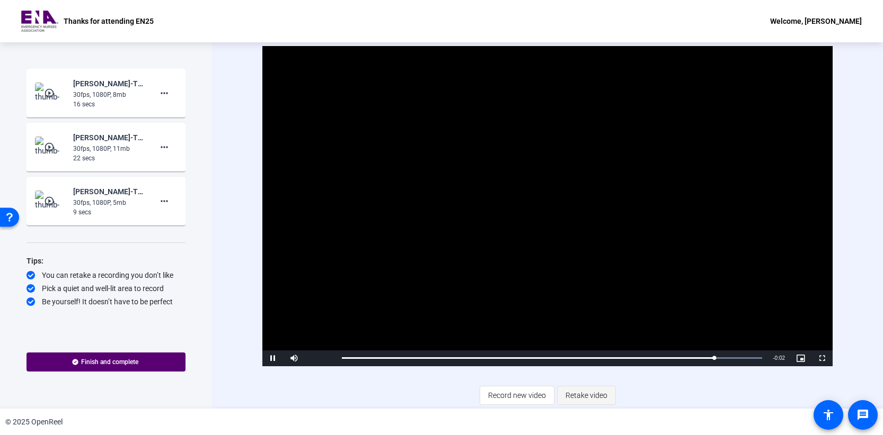
click at [581, 396] on span "Retake video" at bounding box center [586, 396] width 42 height 20
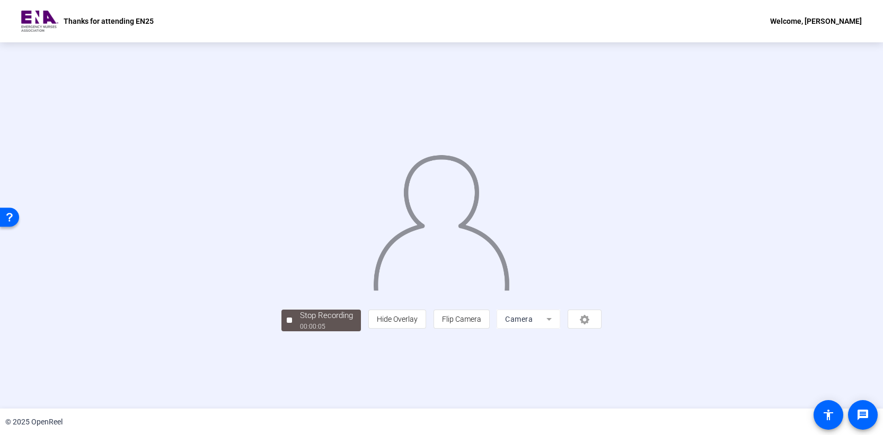
click at [300, 322] on div "Stop Recording" at bounding box center [326, 316] width 53 height 12
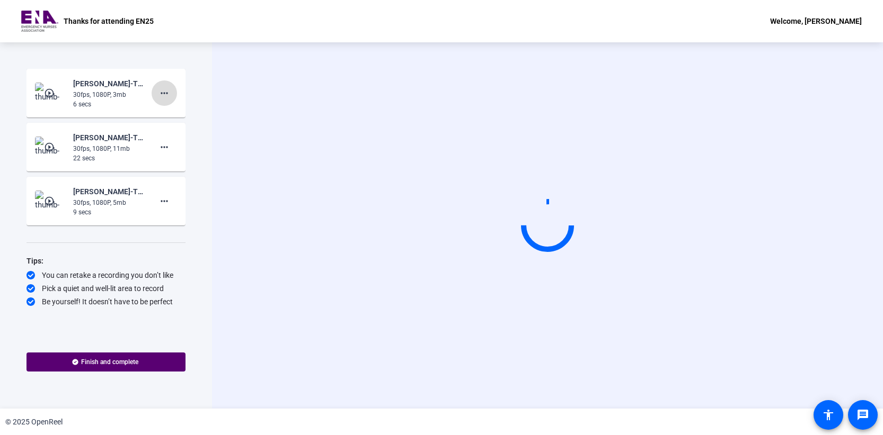
click at [163, 96] on mat-icon "more_horiz" at bounding box center [164, 93] width 13 height 13
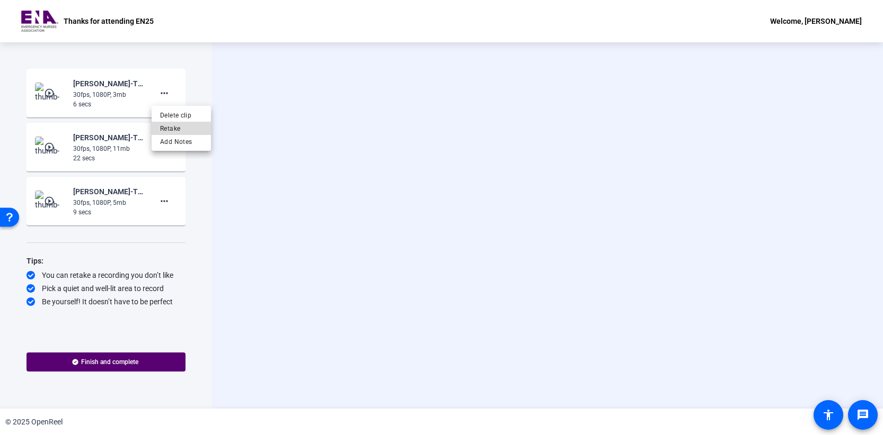
click at [182, 128] on span "Retake" at bounding box center [181, 128] width 42 height 13
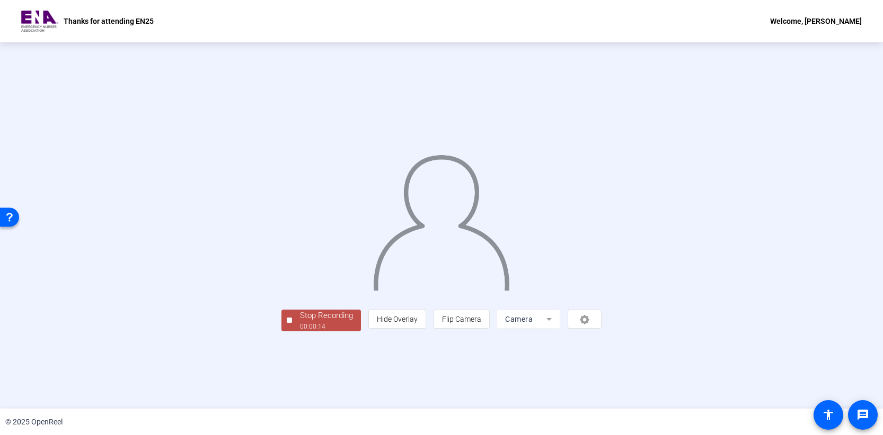
click at [300, 332] on div "00:00:14" at bounding box center [326, 327] width 53 height 10
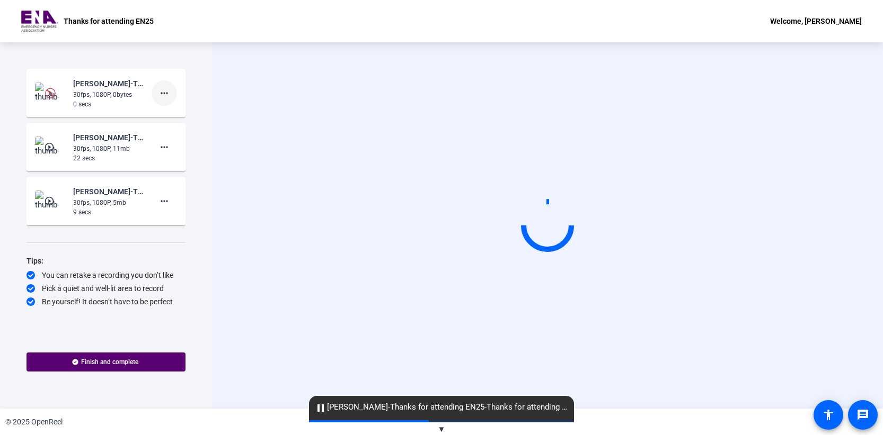
click at [174, 93] on span at bounding box center [163, 93] width 25 height 25
click at [0, 0] on span "Retake" at bounding box center [0, 0] width 0 height 0
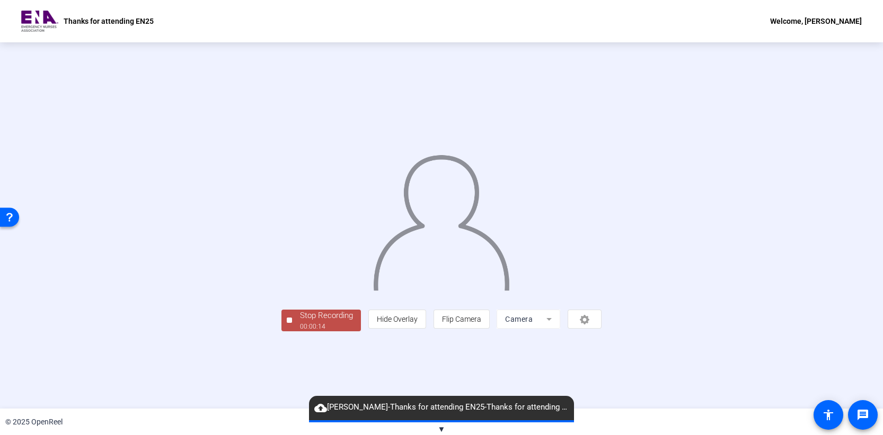
click at [300, 332] on div "00:00:14" at bounding box center [326, 327] width 53 height 10
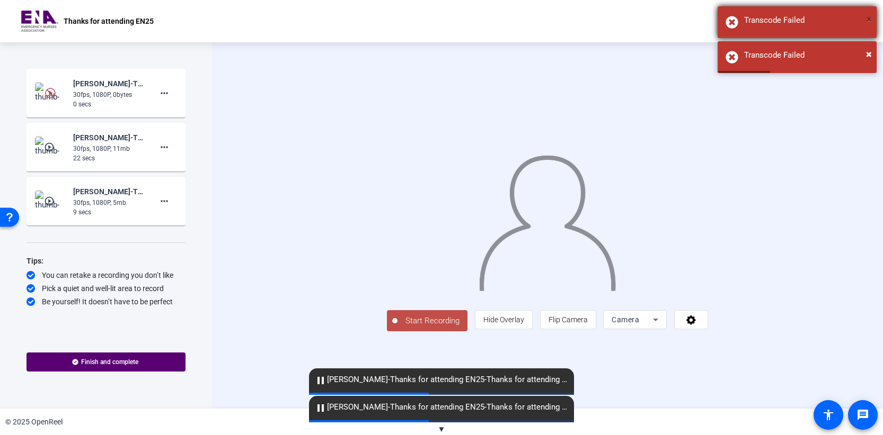
click at [0, 0] on span "×" at bounding box center [0, 0] width 0 height 0
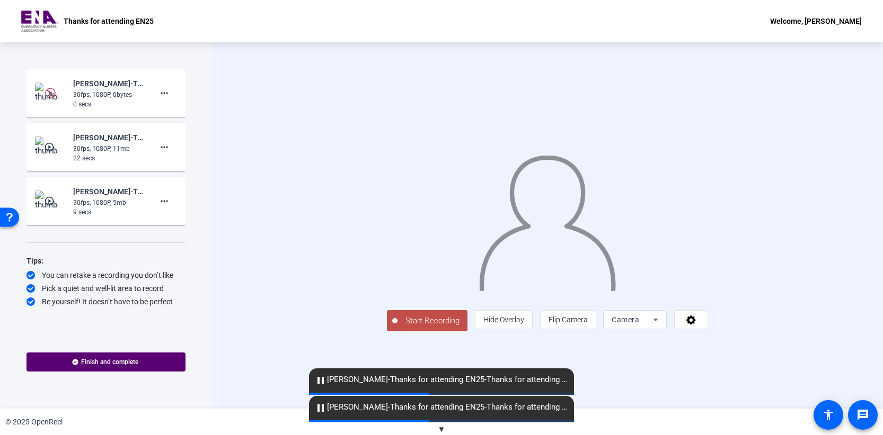
click at [44, 91] on img at bounding box center [50, 93] width 31 height 21
click at [164, 93] on mat-icon "more_horiz" at bounding box center [164, 93] width 13 height 13
click at [0, 0] on span "Retake" at bounding box center [0, 0] width 0 height 0
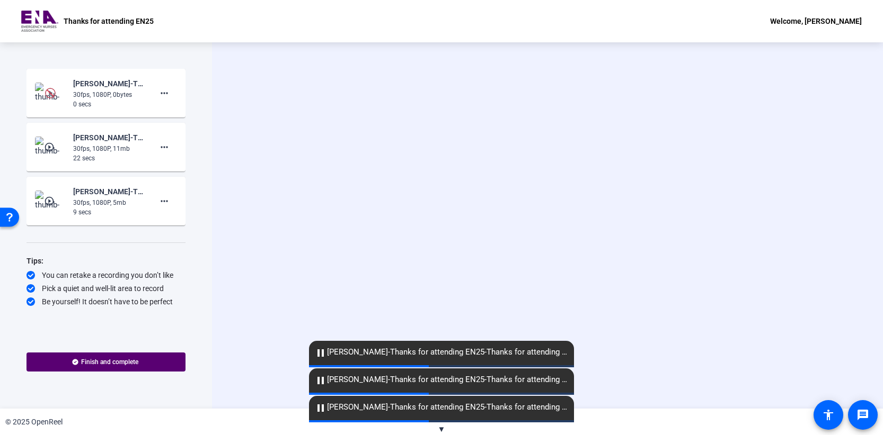
click at [541, 355] on span "pause Gregory Pittman-Thanks for attending EN25-Thanks for attending EN25-17561…" at bounding box center [441, 352] width 265 height 13
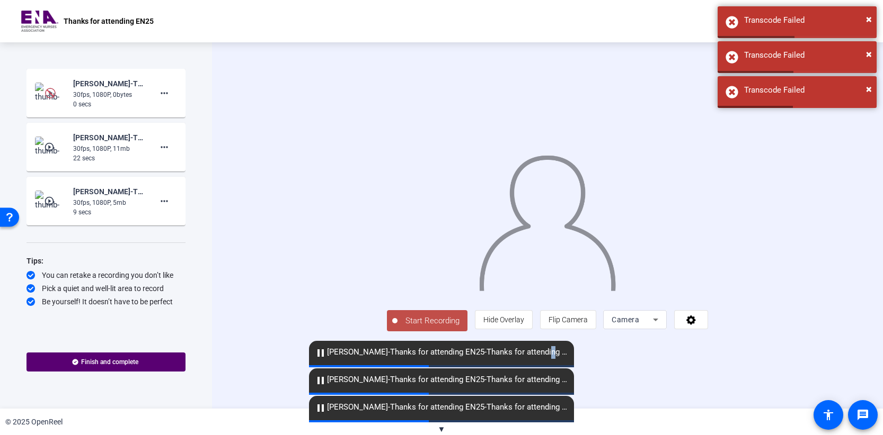
click at [319, 354] on mat-icon "pause" at bounding box center [320, 353] width 13 height 13
click at [560, 354] on span "pause Gregory Pittman-Thanks for attending EN25-Thanks for attending EN25-17561…" at bounding box center [441, 352] width 265 height 13
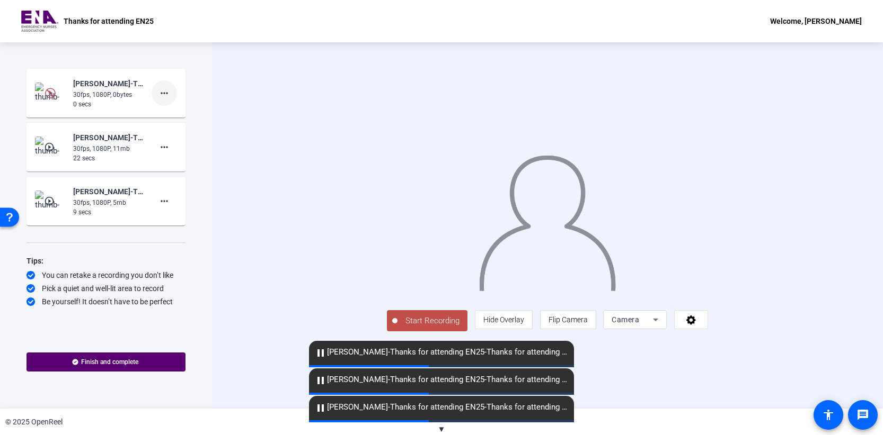
click at [157, 95] on span at bounding box center [163, 93] width 25 height 25
click at [185, 117] on span "Delete clip" at bounding box center [181, 115] width 42 height 13
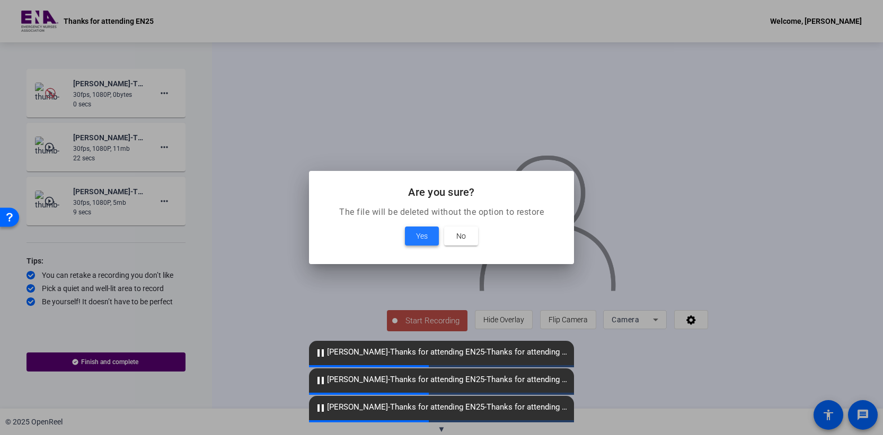
click at [421, 243] on span at bounding box center [422, 236] width 34 height 25
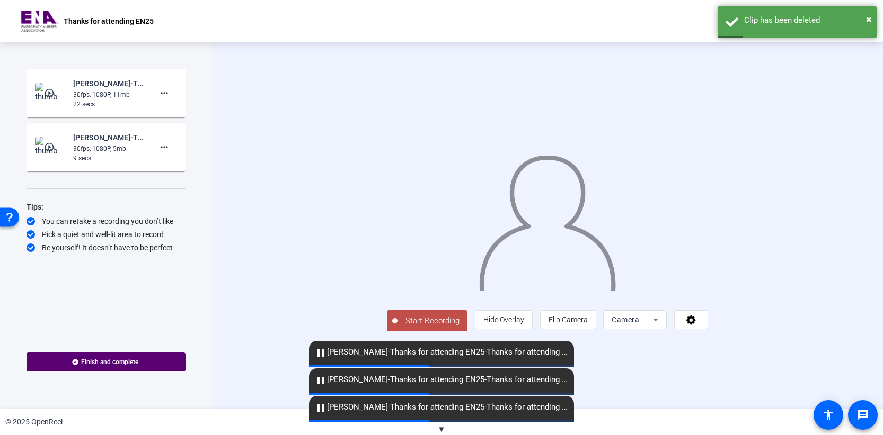
click at [378, 353] on span "pause Gregory Pittman-Thanks for attending EN25-Thanks for attending EN25-17561…" at bounding box center [441, 352] width 265 height 13
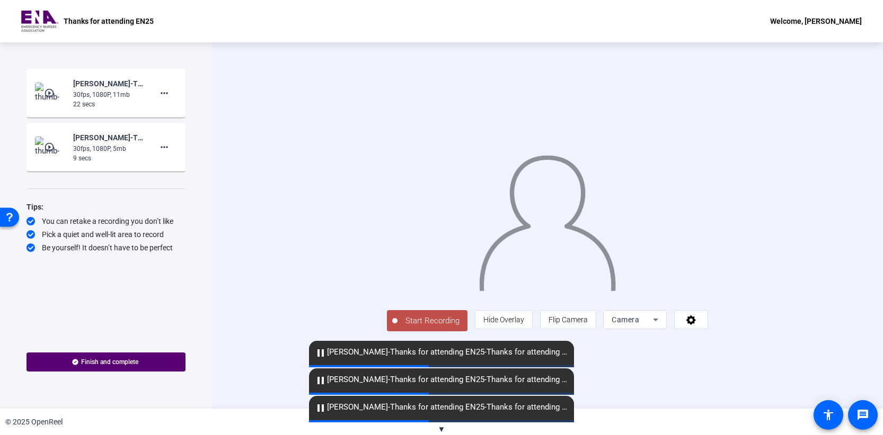
click at [320, 378] on mat-icon "pause" at bounding box center [320, 381] width 13 height 13
click at [322, 408] on mat-icon "pause" at bounding box center [320, 408] width 13 height 13
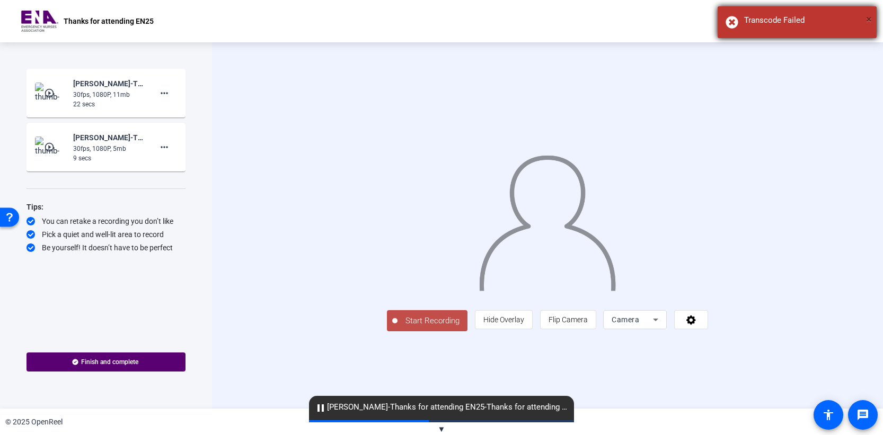
click at [869, 18] on span "×" at bounding box center [869, 19] width 6 height 13
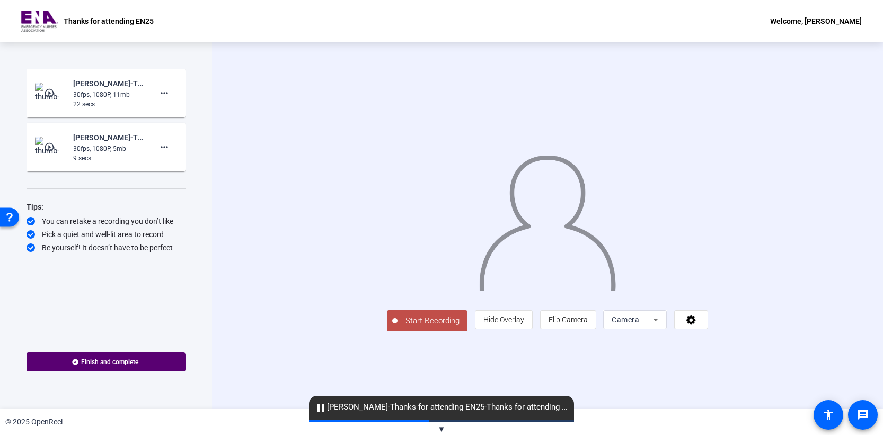
click at [439, 429] on span "▼" at bounding box center [442, 430] width 8 height 10
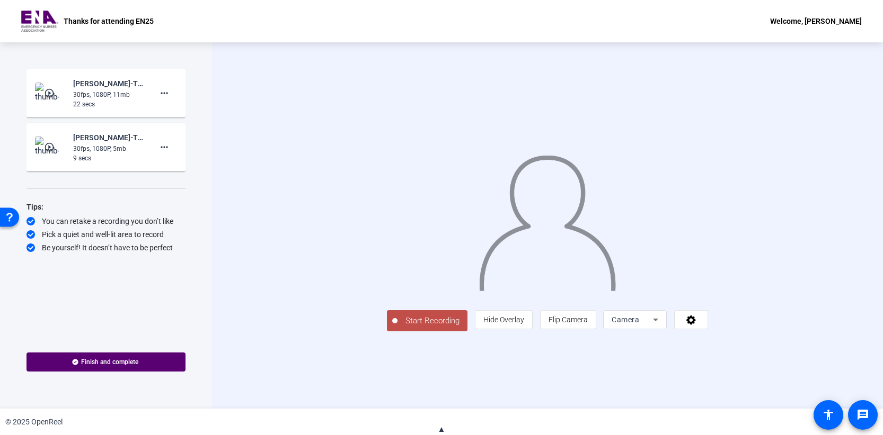
click at [397, 327] on span "Start Recording" at bounding box center [432, 321] width 70 height 12
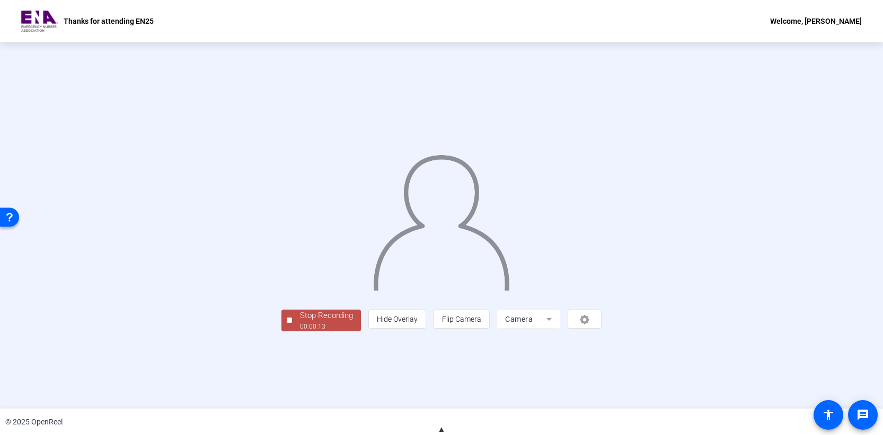
click at [300, 322] on div "Stop Recording" at bounding box center [326, 316] width 53 height 12
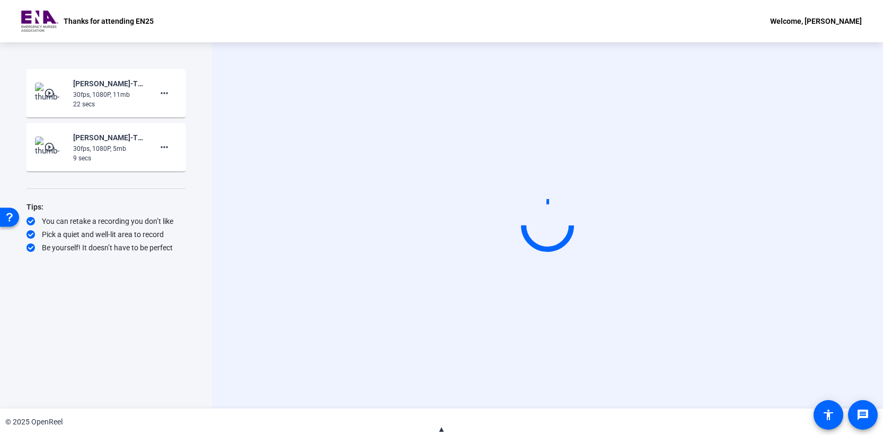
click at [439, 429] on span "▲" at bounding box center [442, 430] width 8 height 10
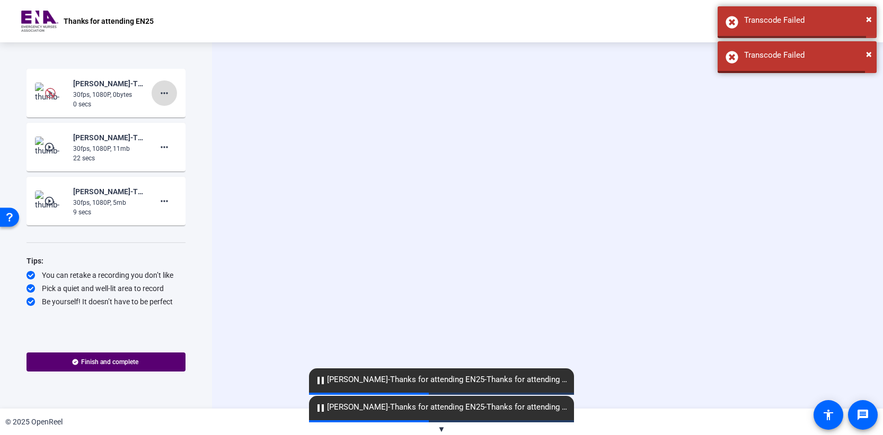
click at [165, 96] on mat-icon "more_horiz" at bounding box center [164, 93] width 13 height 13
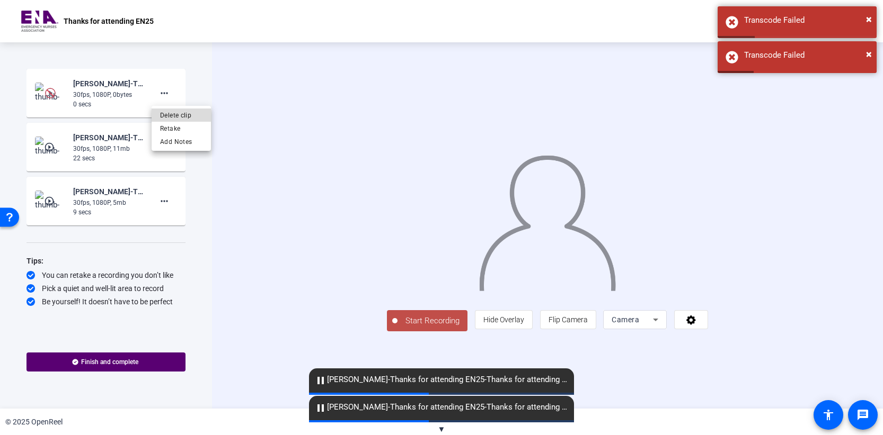
click at [179, 116] on span "Delete clip" at bounding box center [181, 115] width 42 height 13
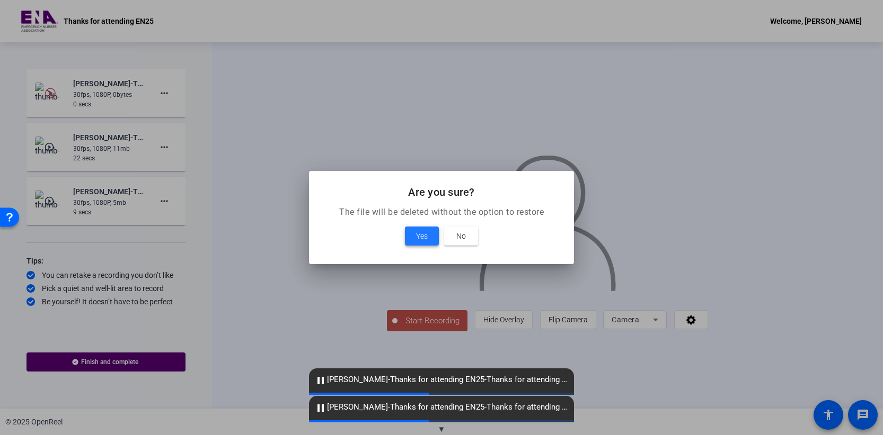
click at [0, 0] on span "Yes" at bounding box center [0, 0] width 0 height 0
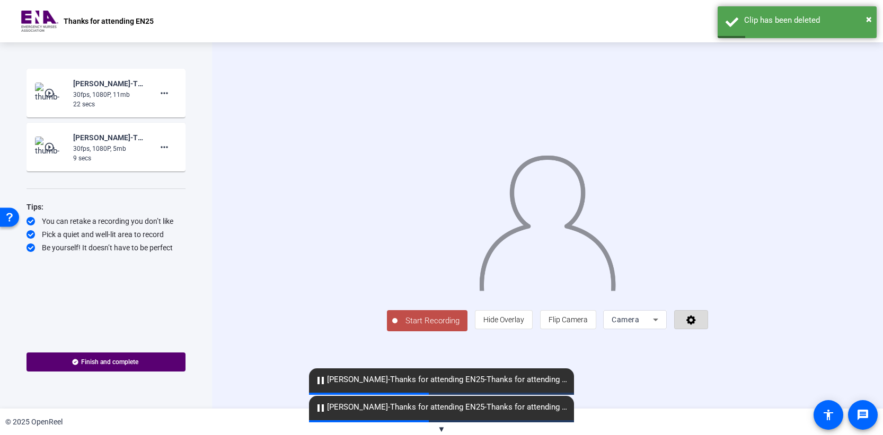
click at [696, 325] on icon at bounding box center [691, 321] width 10 height 10
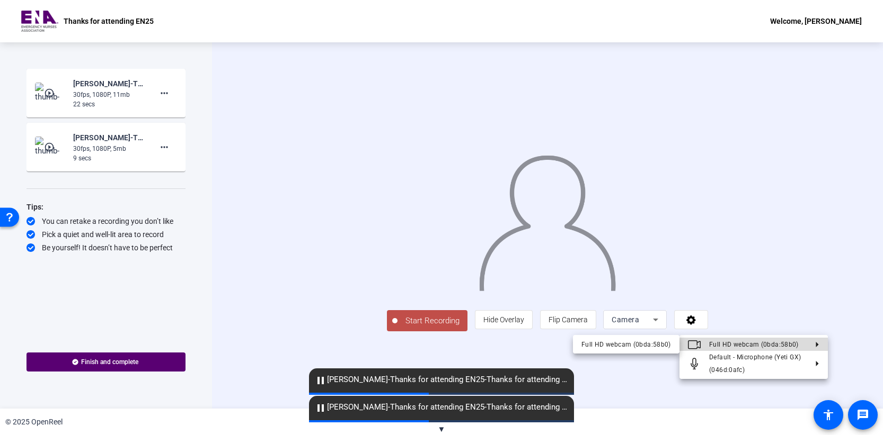
click at [812, 343] on icon at bounding box center [812, 344] width 13 height 5
click at [869, 336] on div at bounding box center [441, 217] width 883 height 435
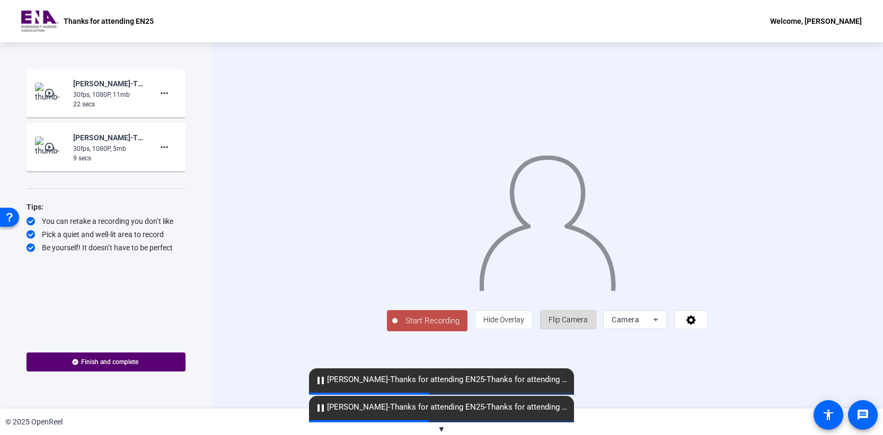
click at [595, 333] on span at bounding box center [567, 319] width 55 height 25
click at [172, 367] on span at bounding box center [105, 362] width 159 height 25
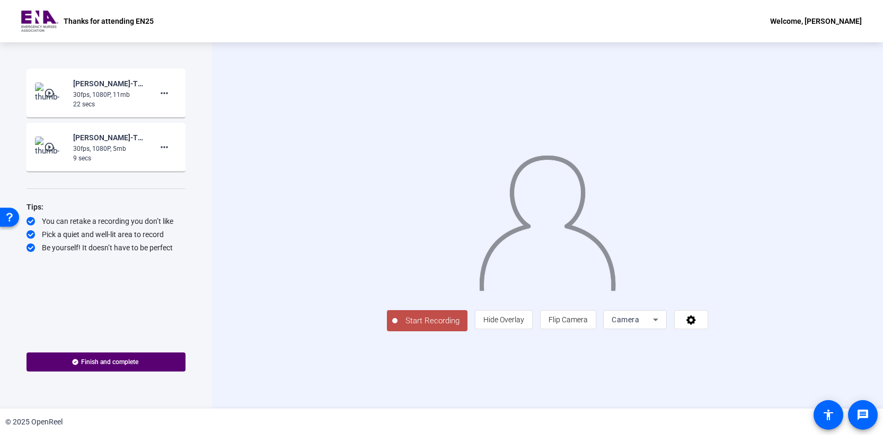
click at [397, 327] on span "Start Recording" at bounding box center [432, 321] width 70 height 12
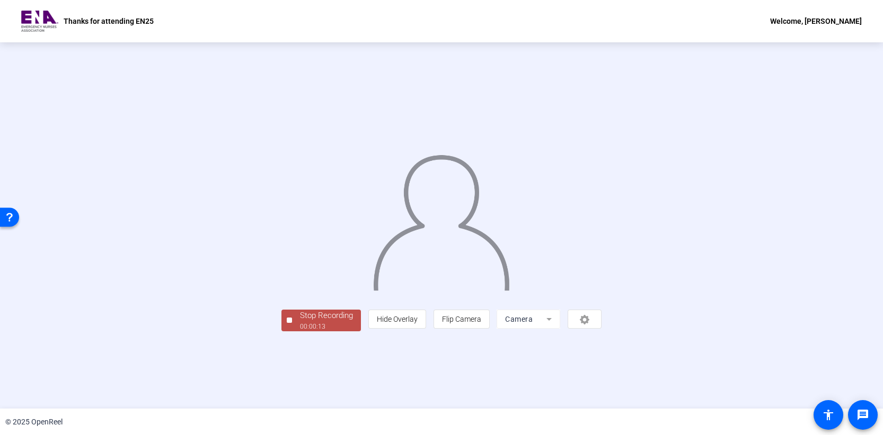
click at [300, 332] on div "00:00:13" at bounding box center [326, 327] width 53 height 10
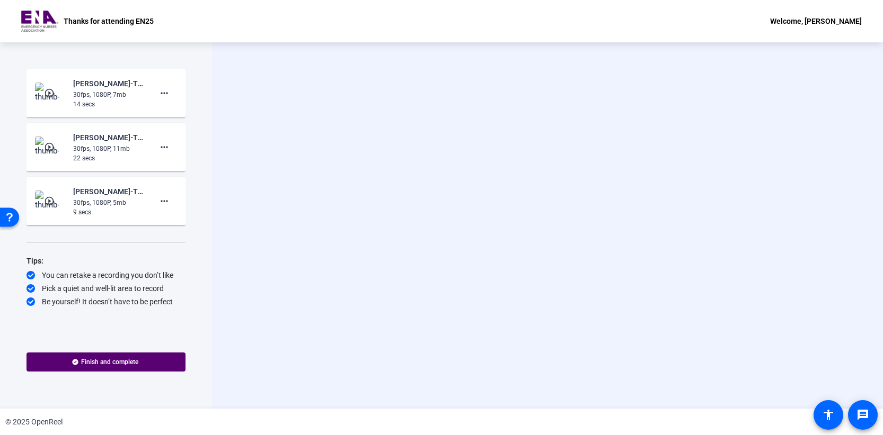
click at [58, 92] on img at bounding box center [50, 93] width 31 height 21
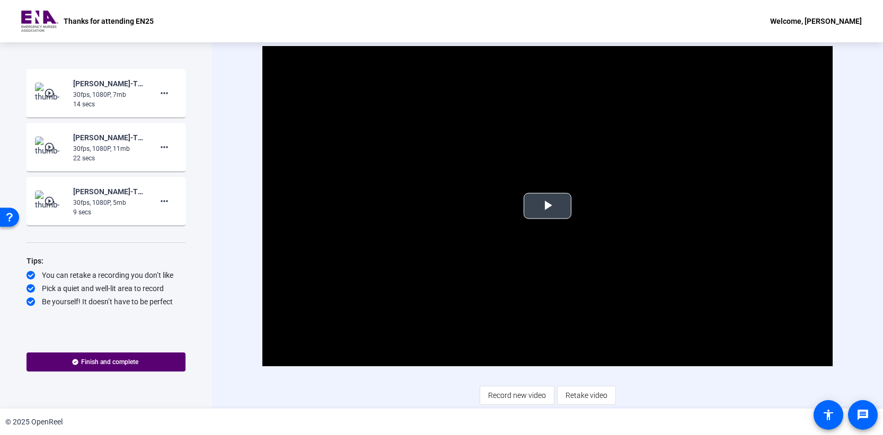
click at [547, 206] on span "Video Player" at bounding box center [547, 206] width 0 height 0
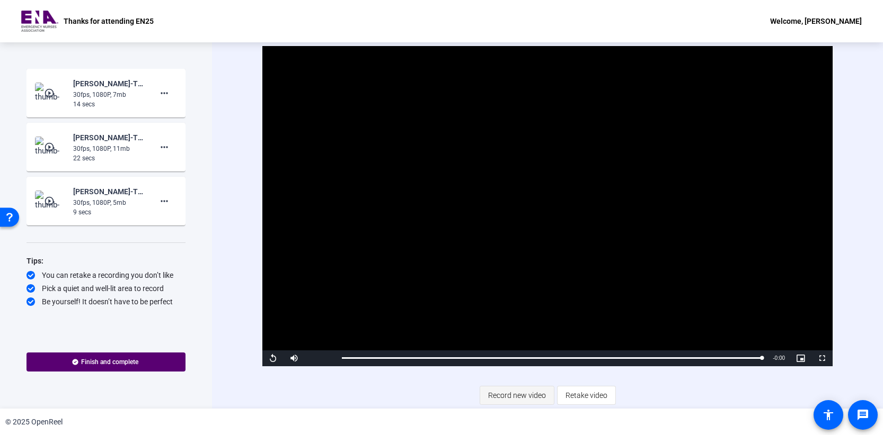
click at [518, 400] on span "Record new video" at bounding box center [517, 396] width 58 height 20
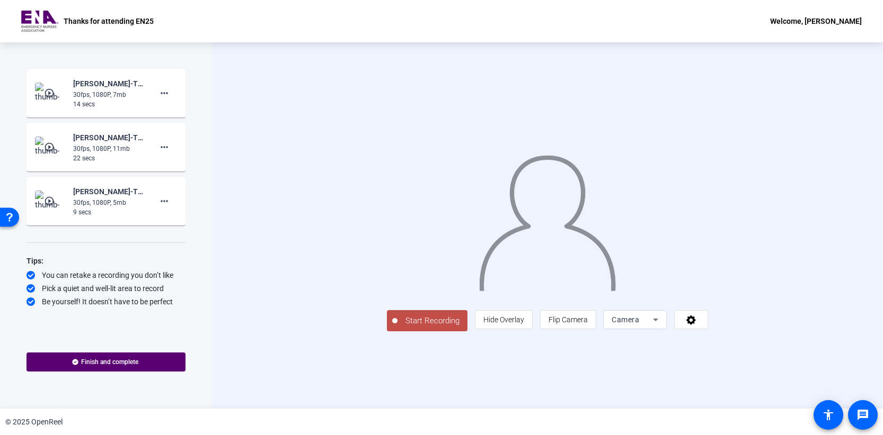
click at [397, 327] on span "Start Recording" at bounding box center [432, 321] width 70 height 12
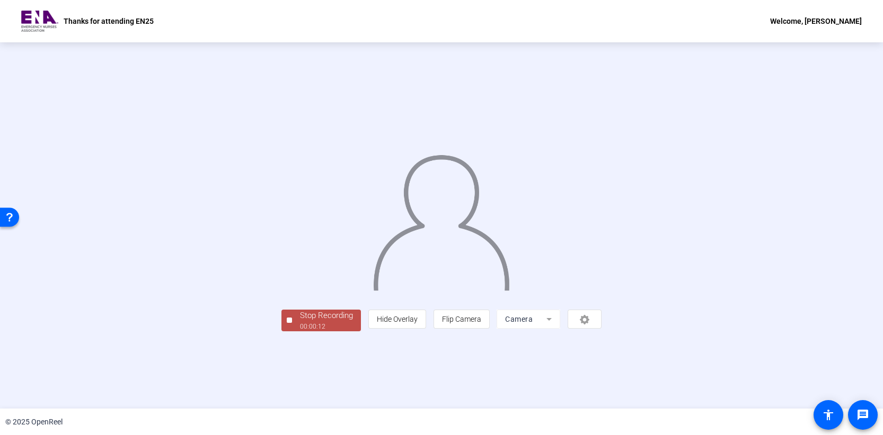
click at [300, 322] on div "Stop Recording" at bounding box center [326, 316] width 53 height 12
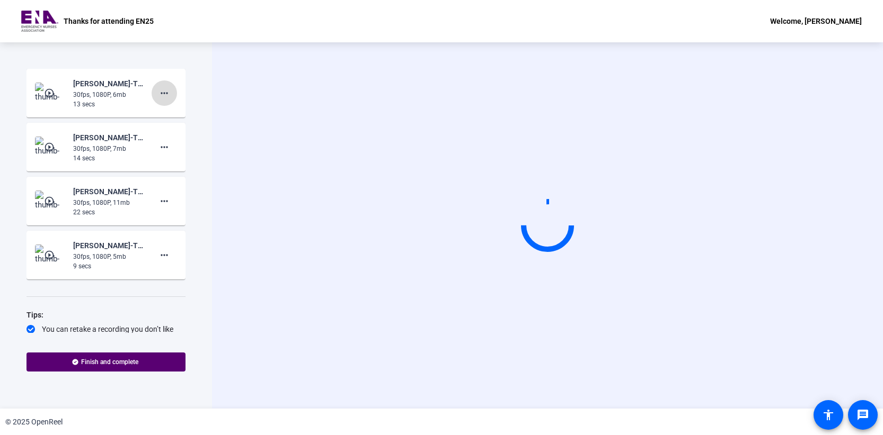
click at [159, 95] on mat-icon "more_horiz" at bounding box center [164, 93] width 13 height 13
click at [165, 128] on span "Retake" at bounding box center [176, 128] width 42 height 13
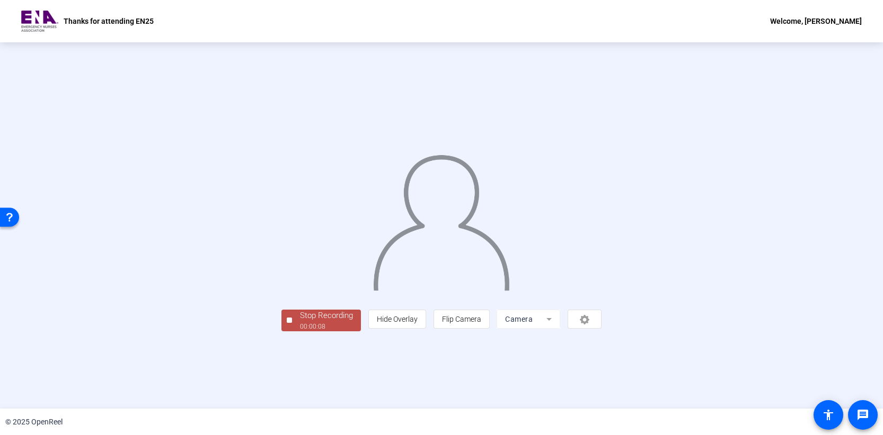
click at [300, 322] on div "Stop Recording" at bounding box center [326, 316] width 53 height 12
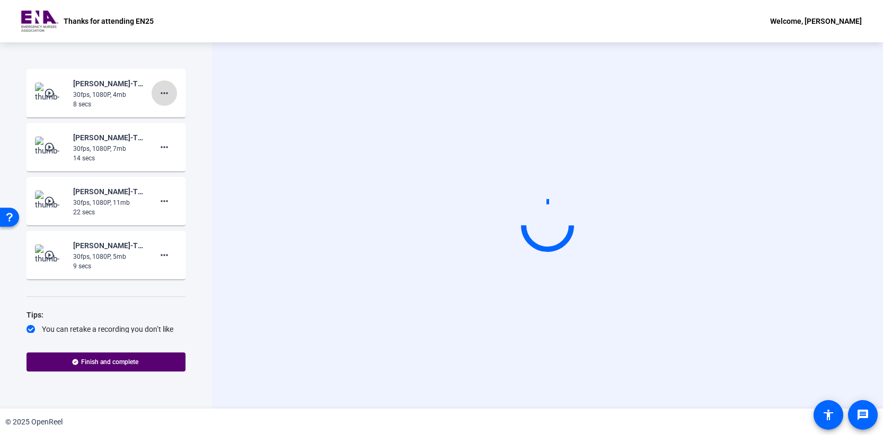
click at [165, 97] on span at bounding box center [163, 93] width 25 height 25
click at [169, 128] on span "Retake" at bounding box center [176, 128] width 42 height 13
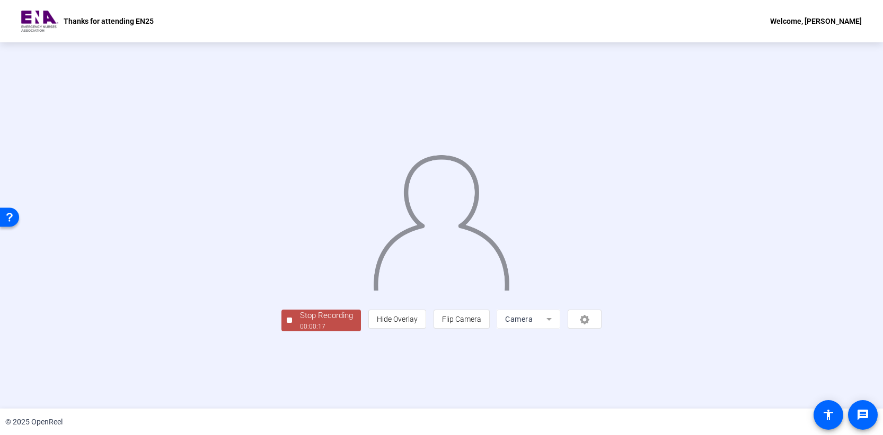
click at [300, 332] on div "00:00:17" at bounding box center [326, 327] width 53 height 10
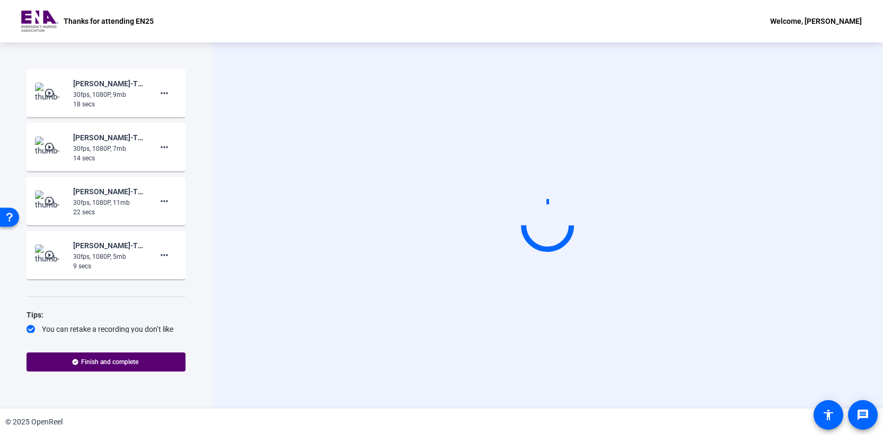
click at [52, 95] on mat-icon "play_circle_outline" at bounding box center [50, 93] width 13 height 11
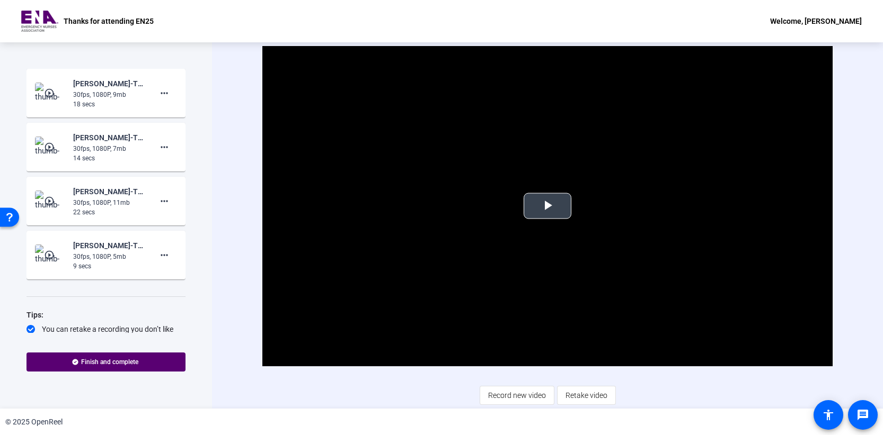
click at [547, 206] on span "Video Player" at bounding box center [547, 206] width 0 height 0
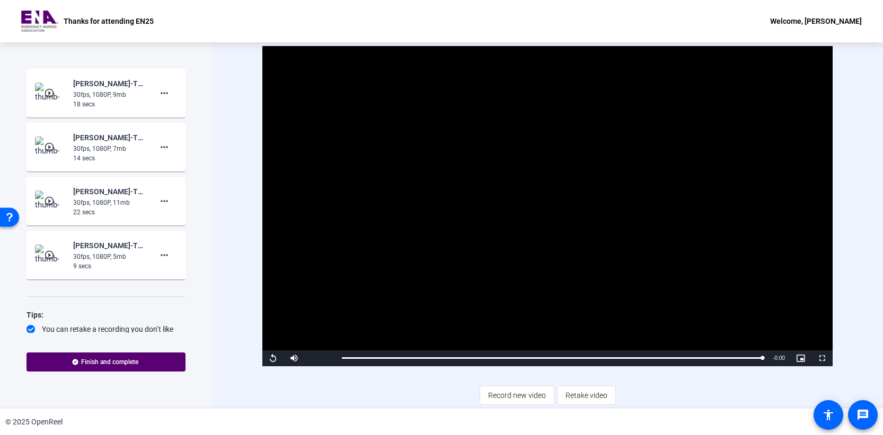
click at [533, 393] on span "Record new video" at bounding box center [517, 396] width 58 height 20
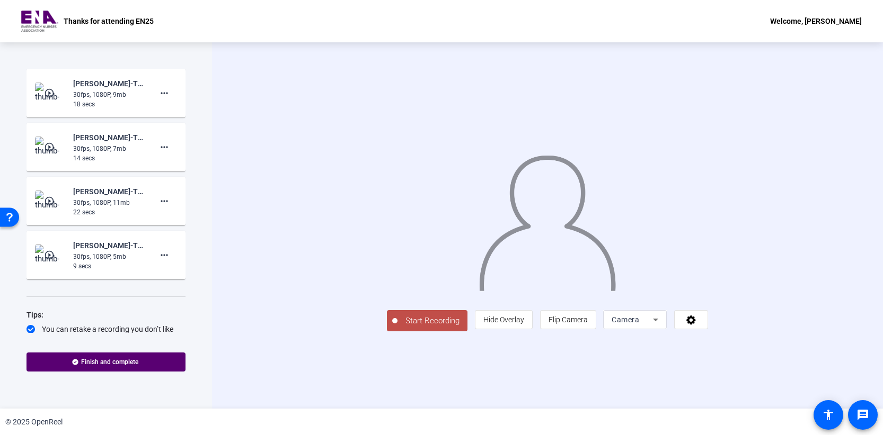
click at [397, 327] on span "Start Recording" at bounding box center [432, 321] width 70 height 12
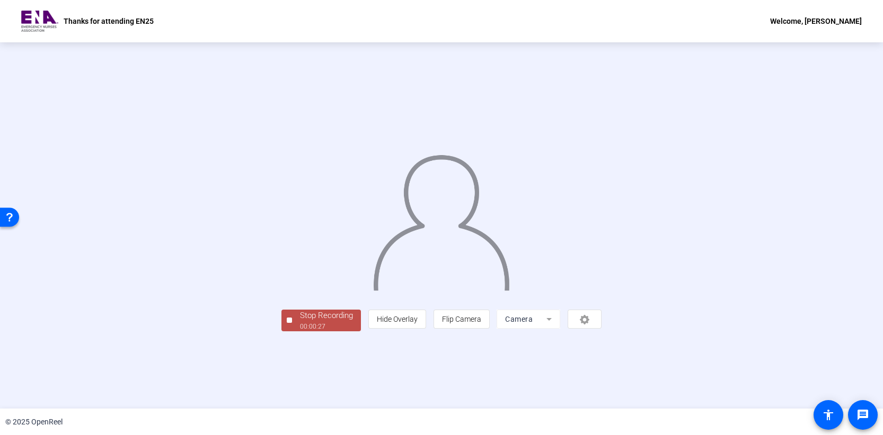
click at [300, 332] on div "00:00:27" at bounding box center [326, 327] width 53 height 10
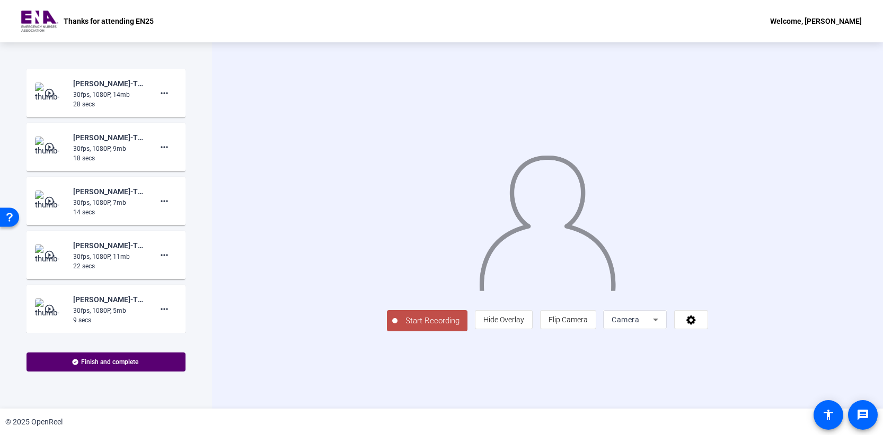
click at [51, 97] on mat-icon "play_circle_outline" at bounding box center [50, 93] width 13 height 11
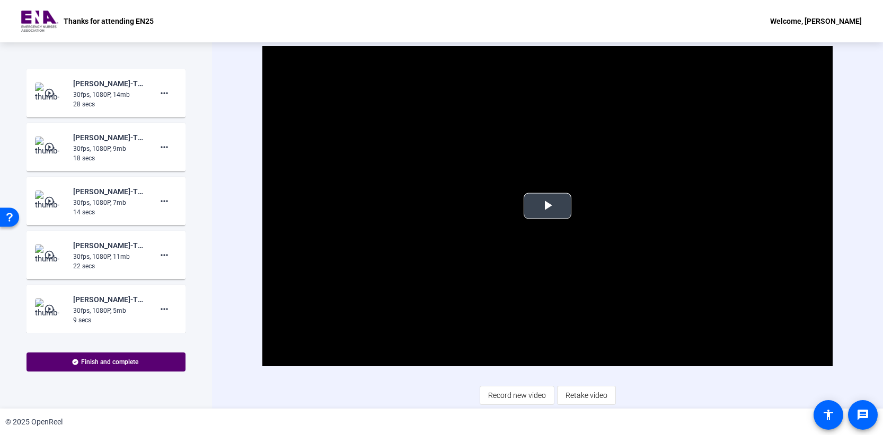
click at [547, 206] on span "Video Player" at bounding box center [547, 206] width 0 height 0
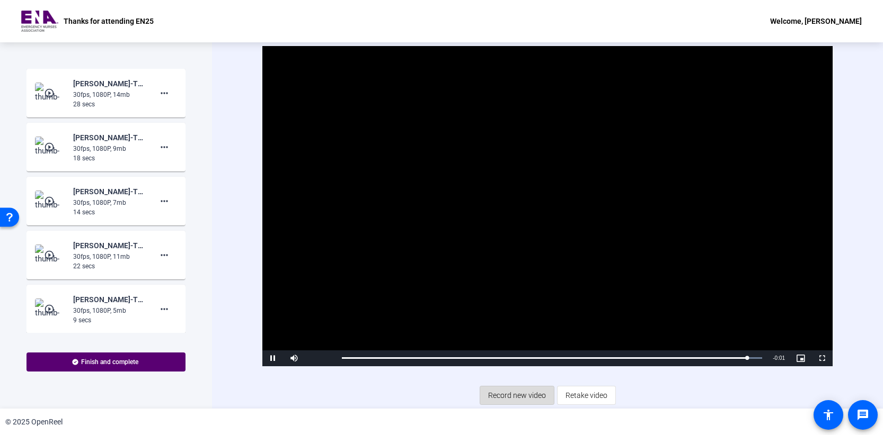
click at [528, 394] on span "Record new video" at bounding box center [517, 396] width 58 height 20
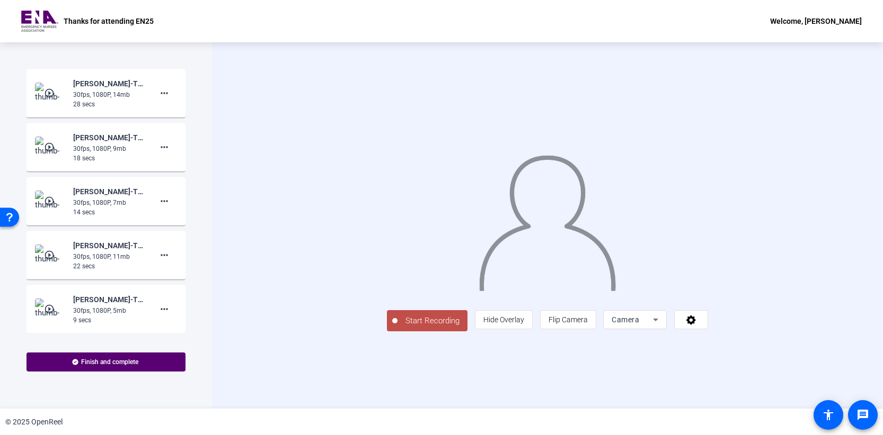
click at [397, 327] on span "Start Recording" at bounding box center [432, 321] width 70 height 12
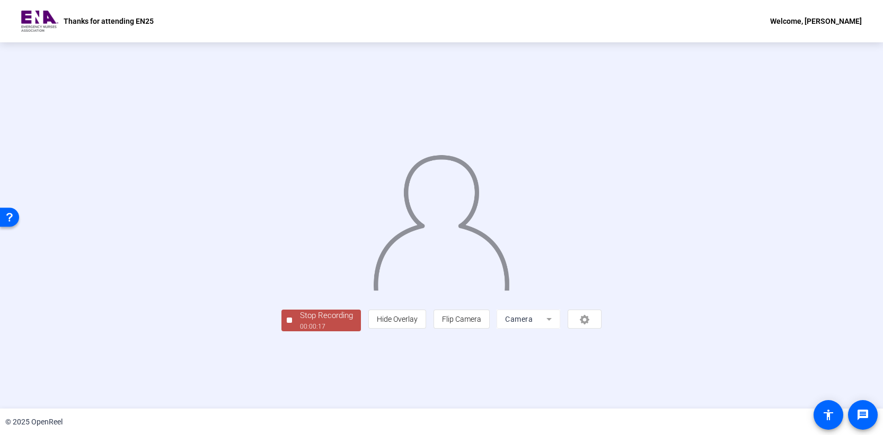
click at [300, 322] on div "Stop Recording" at bounding box center [326, 316] width 53 height 12
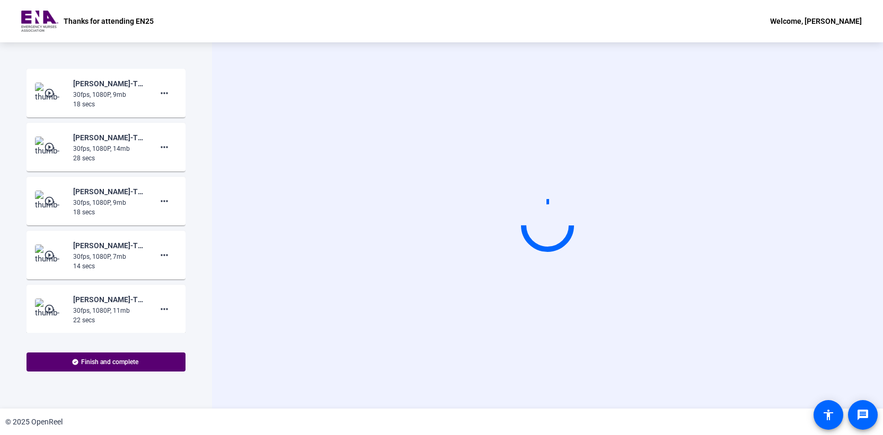
click at [44, 97] on mat-icon "play_circle_outline" at bounding box center [50, 93] width 13 height 11
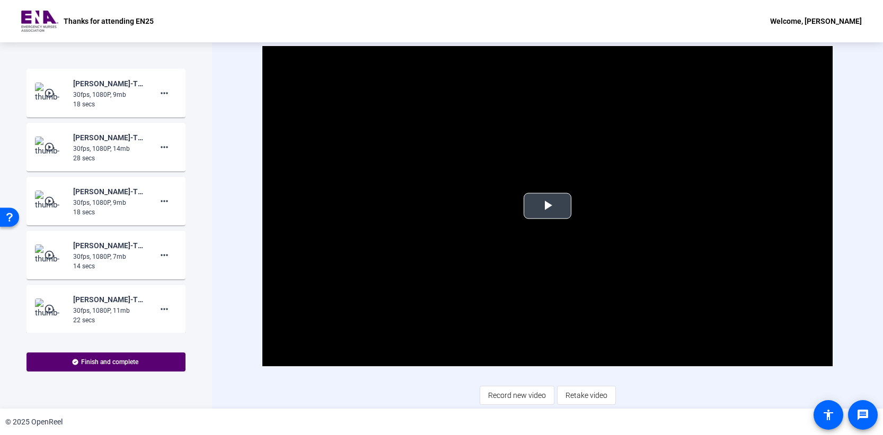
click at [547, 206] on span "Video Player" at bounding box center [547, 206] width 0 height 0
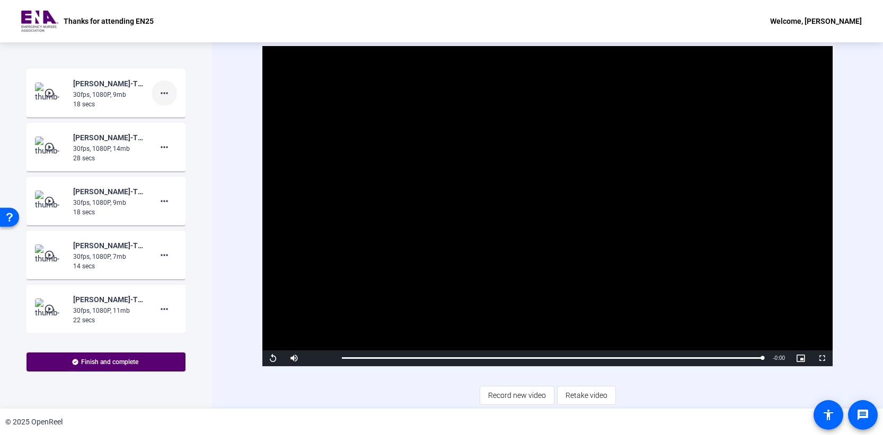
click at [165, 93] on mat-icon "more_horiz" at bounding box center [164, 93] width 13 height 13
click at [179, 123] on span "Retake" at bounding box center [176, 128] width 42 height 13
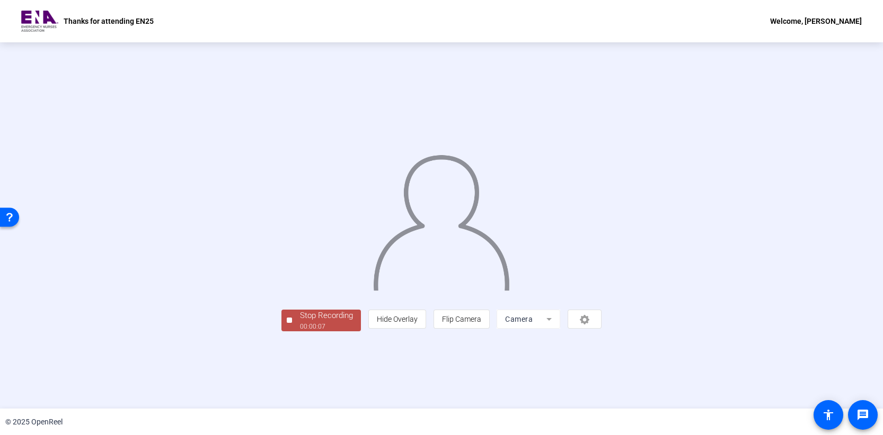
click at [300, 332] on div "00:00:07" at bounding box center [326, 327] width 53 height 10
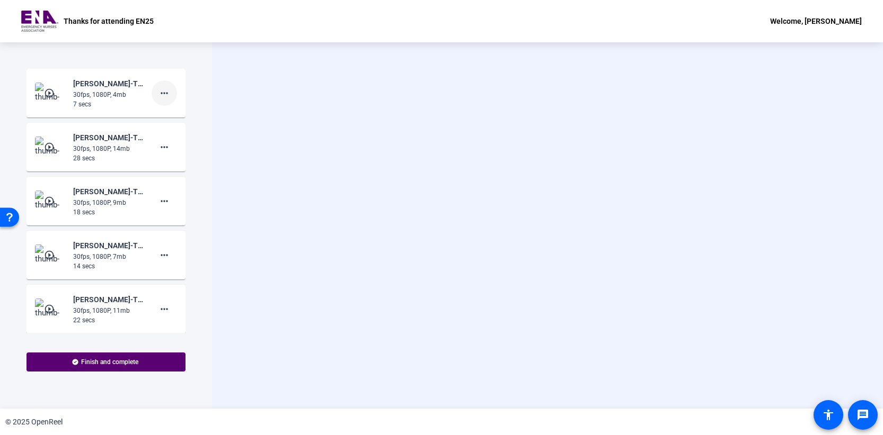
click at [158, 96] on mat-icon "more_horiz" at bounding box center [164, 93] width 13 height 13
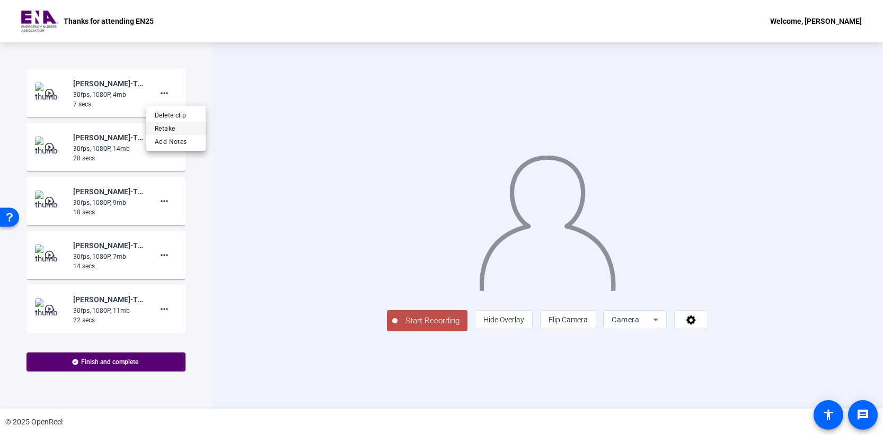
click at [169, 126] on span "Retake" at bounding box center [176, 128] width 42 height 13
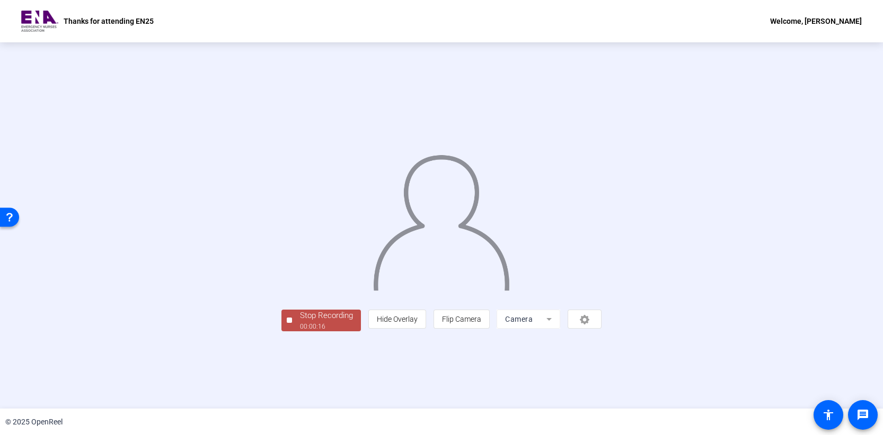
click at [300, 322] on div "Stop Recording" at bounding box center [326, 316] width 53 height 12
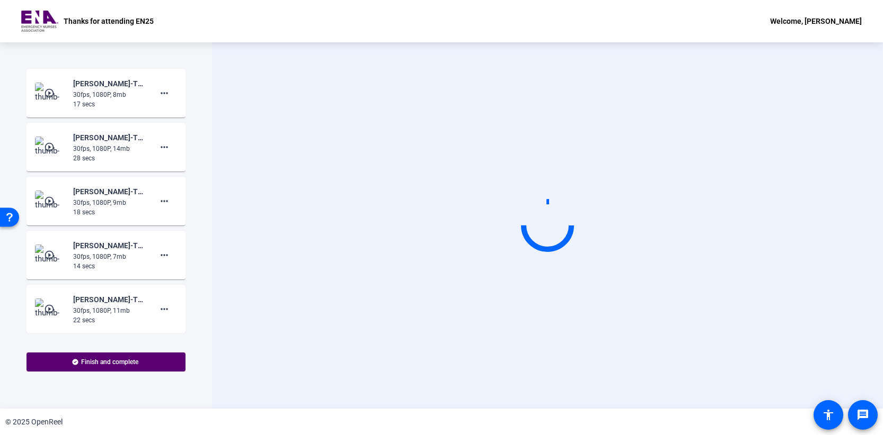
click at [35, 97] on img at bounding box center [50, 93] width 31 height 21
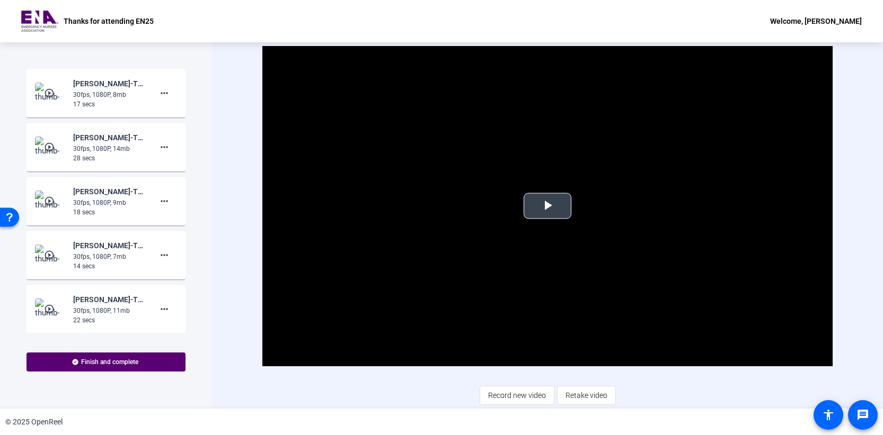
click at [547, 206] on span "Video Player" at bounding box center [547, 206] width 0 height 0
click at [494, 396] on span "Record new video" at bounding box center [517, 396] width 58 height 20
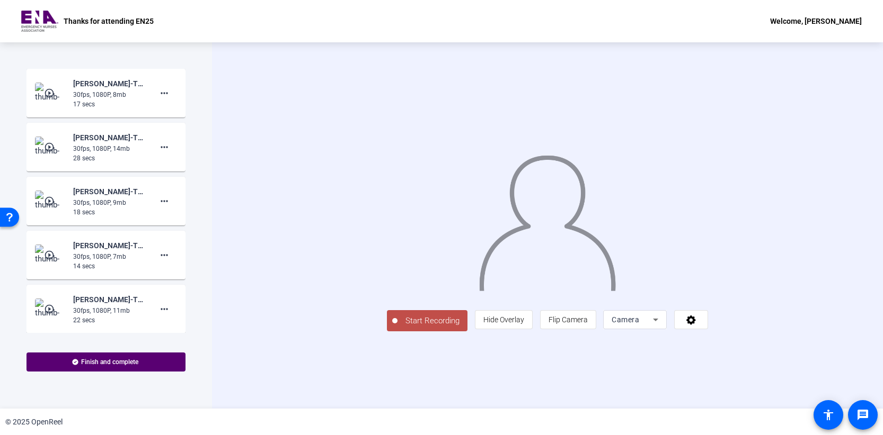
click at [397, 327] on span "Start Recording" at bounding box center [432, 321] width 70 height 12
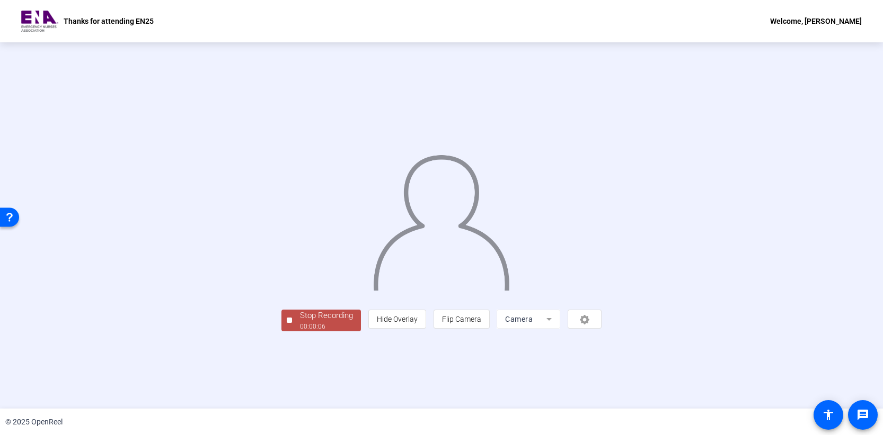
click at [300, 332] on div "00:00:06" at bounding box center [326, 327] width 53 height 10
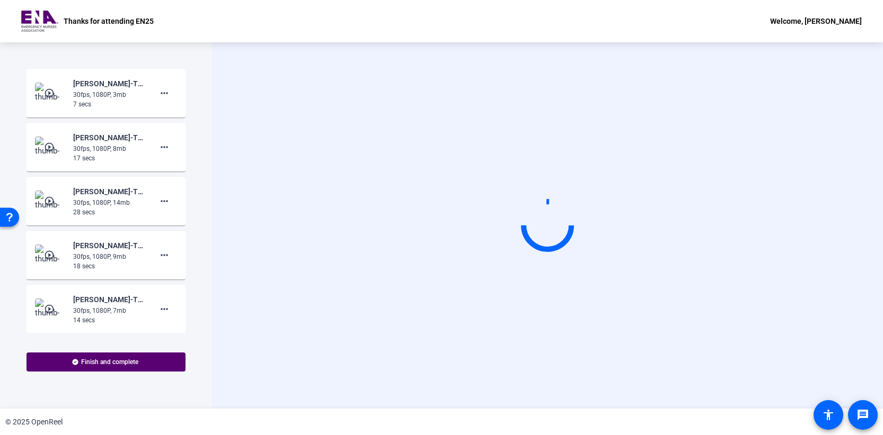
click at [48, 92] on mat-icon "play_circle_outline" at bounding box center [50, 93] width 13 height 11
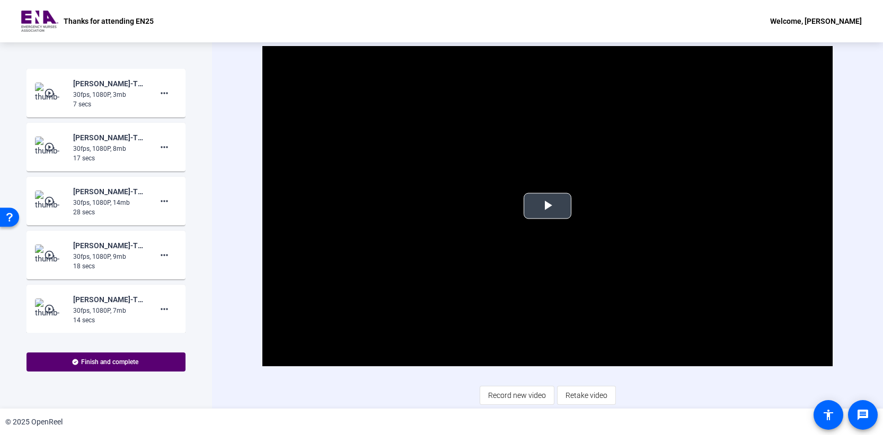
click at [547, 206] on span "Video Player" at bounding box center [547, 206] width 0 height 0
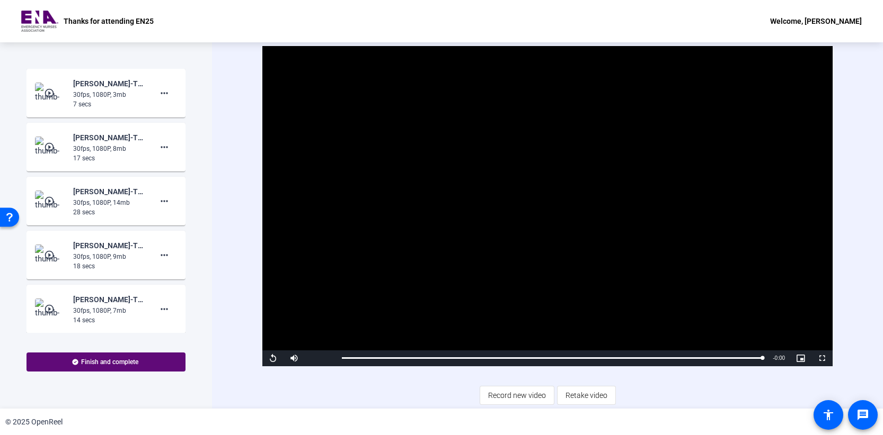
click at [116, 361] on span "Finish and complete" at bounding box center [109, 362] width 57 height 8
